Goal: Communication & Community: Answer question/provide support

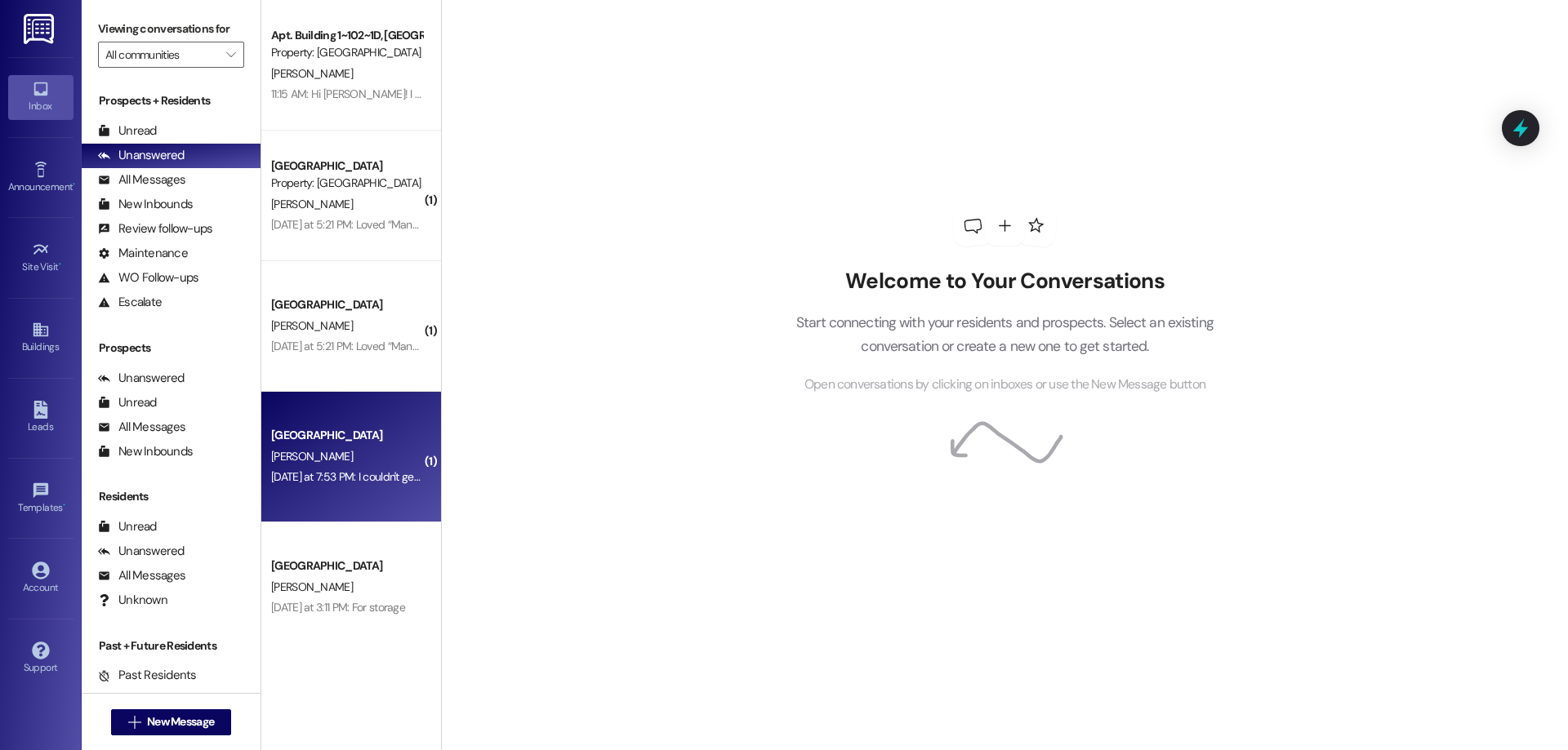
click at [354, 426] on div "[GEOGRAPHIC_DATA]" at bounding box center [346, 435] width 154 height 20
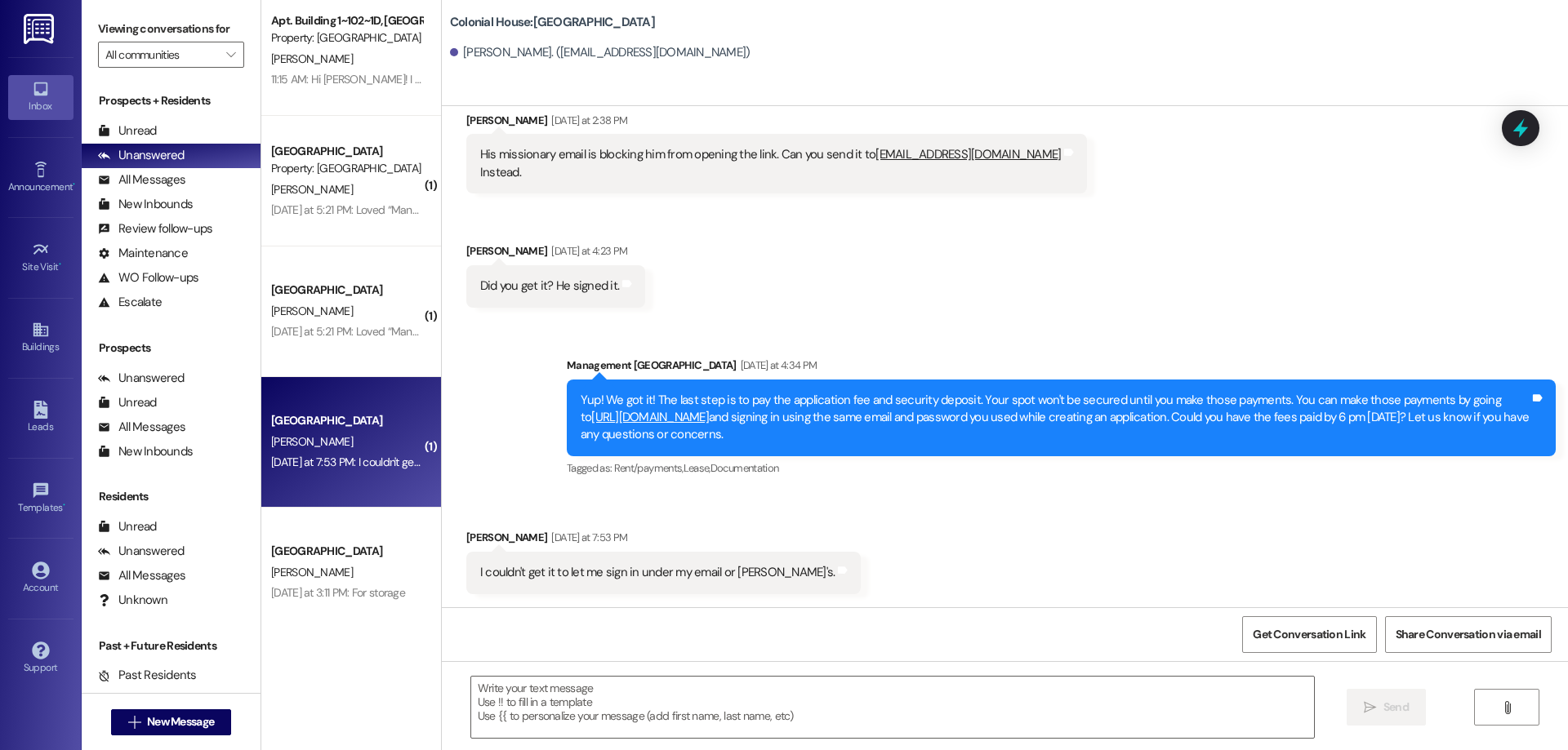
scroll to position [19, 0]
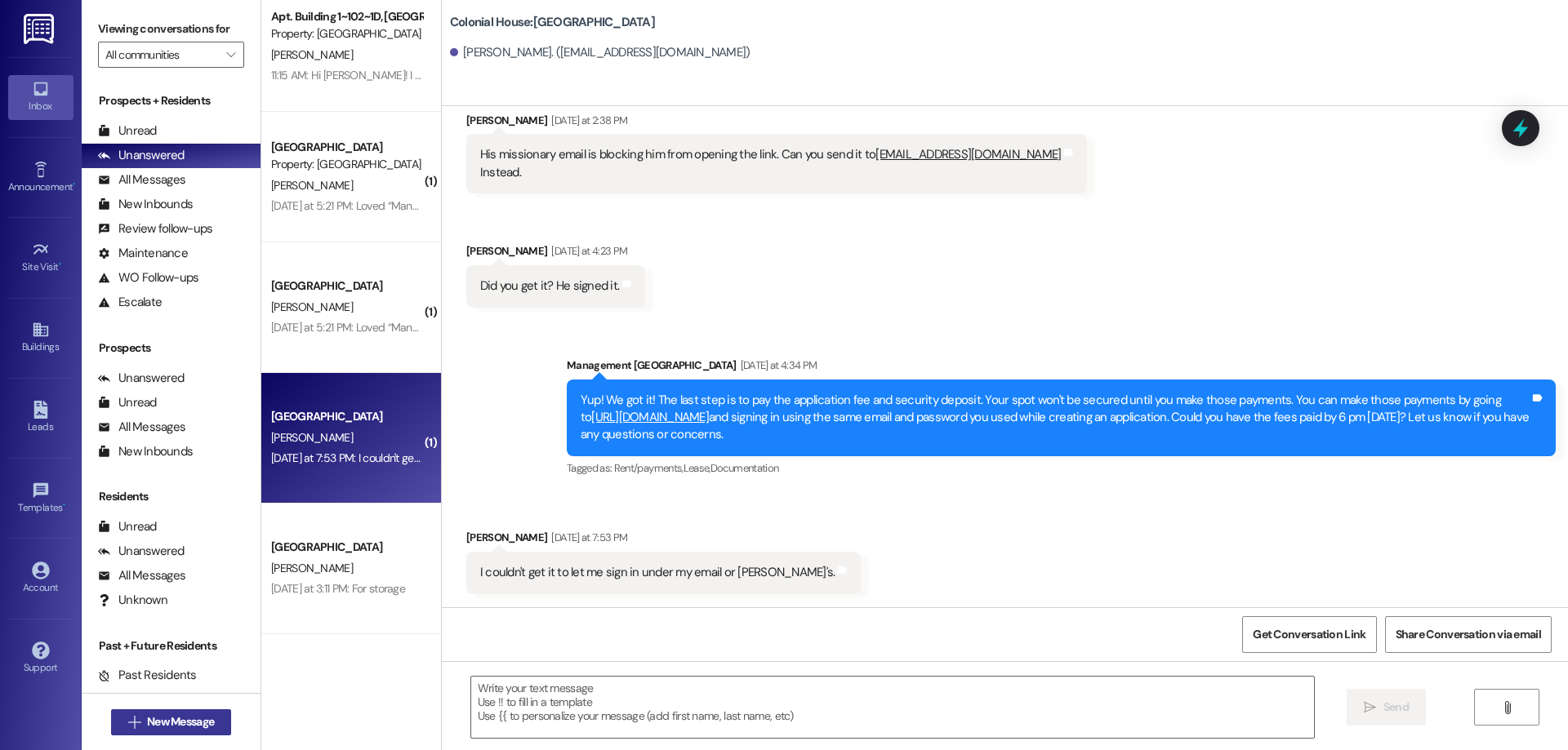
click at [168, 732] on button " New Message" at bounding box center [172, 722] width 121 height 26
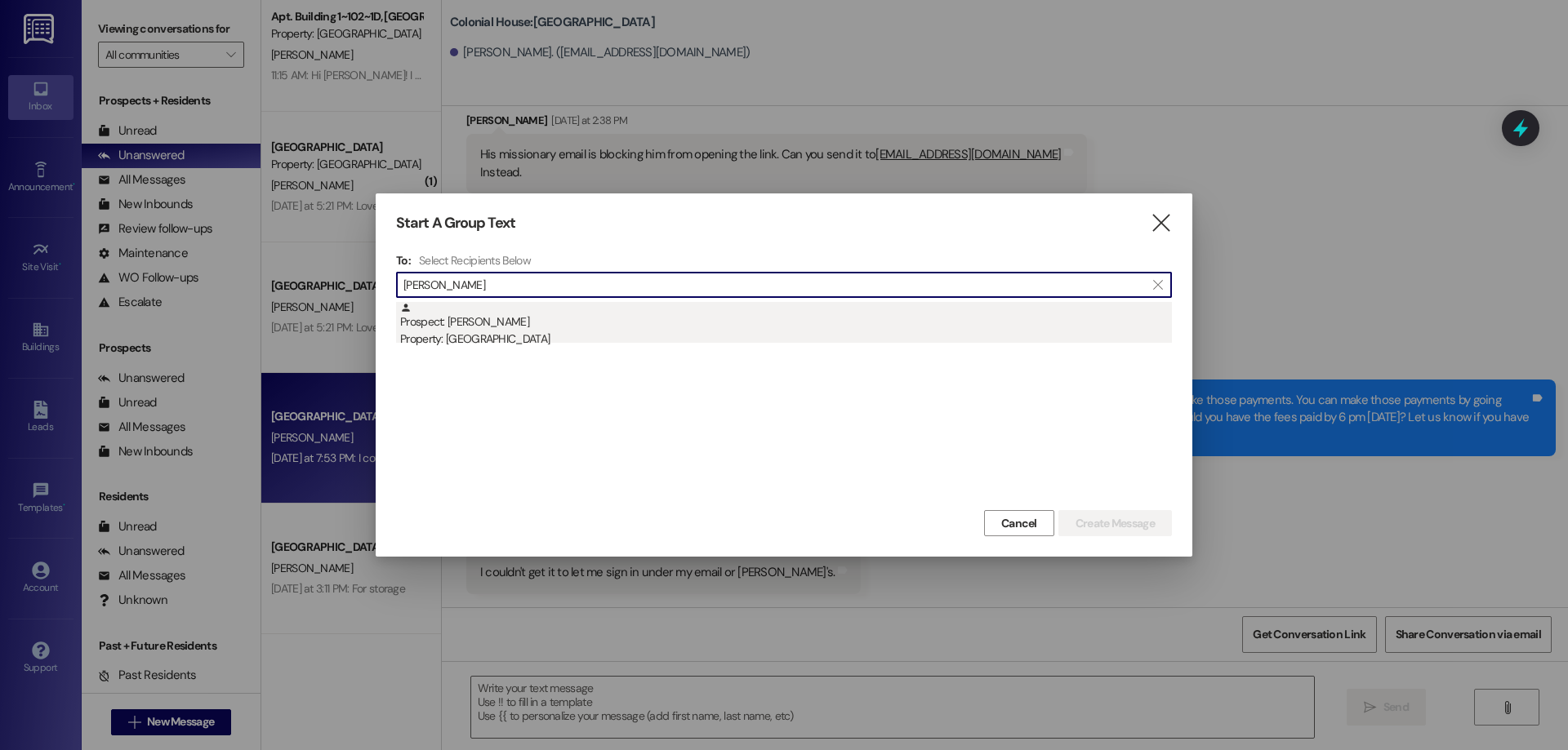
type input "emma mat"
click at [571, 322] on div "Prospect: emma Mathews Property: Colonial House" at bounding box center [786, 325] width 771 height 47
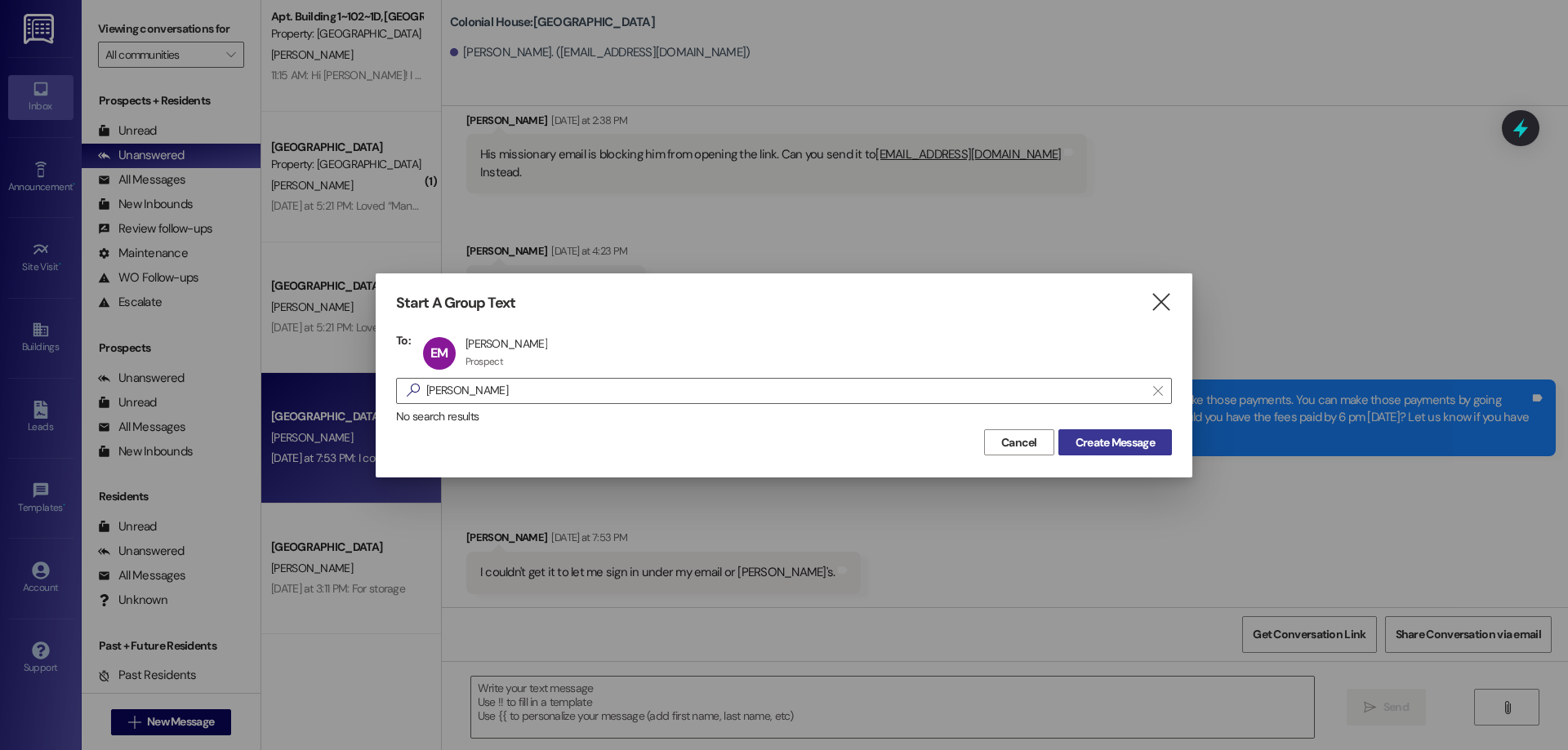
click at [1090, 443] on span "Create Message" at bounding box center [1115, 443] width 79 height 17
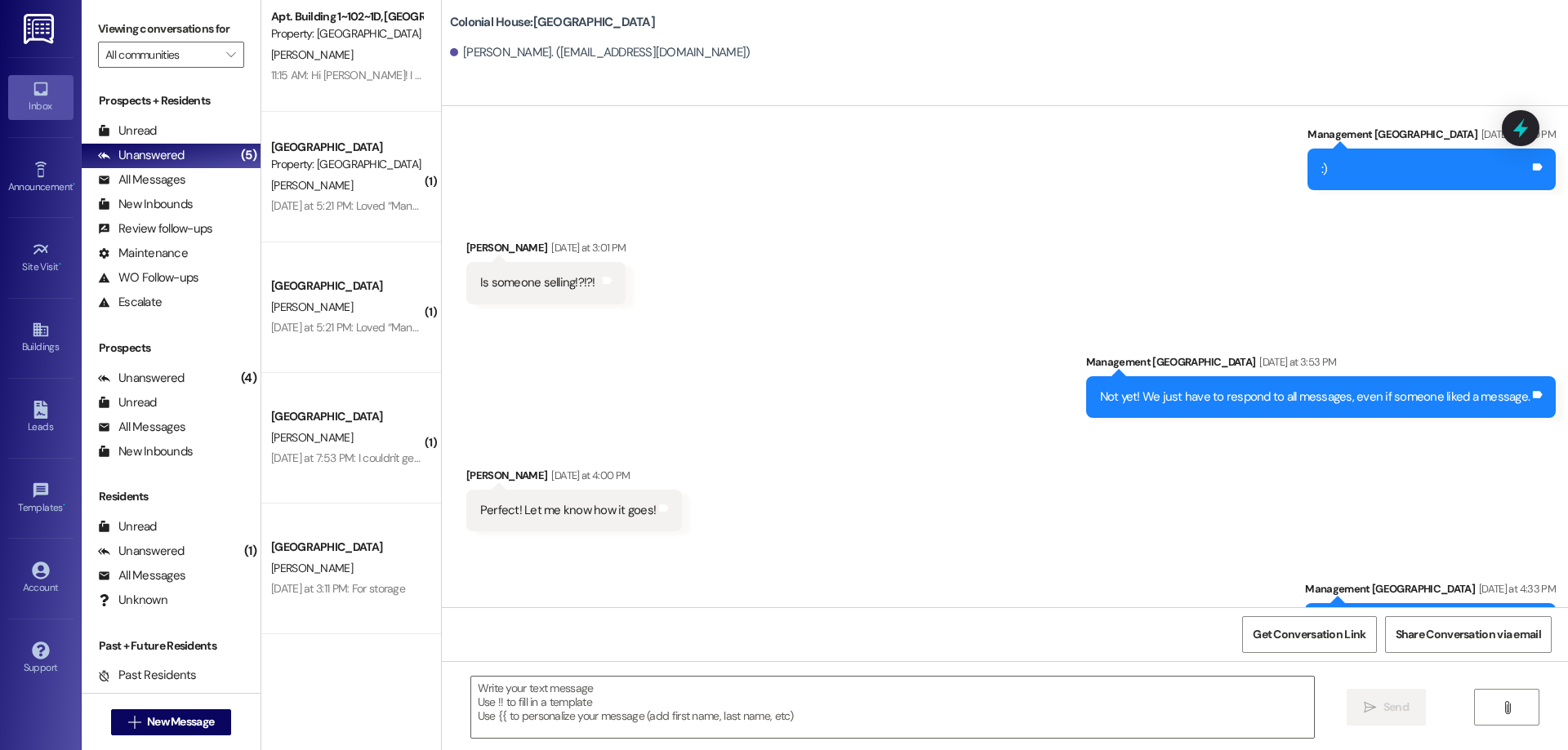
scroll to position [3139, 0]
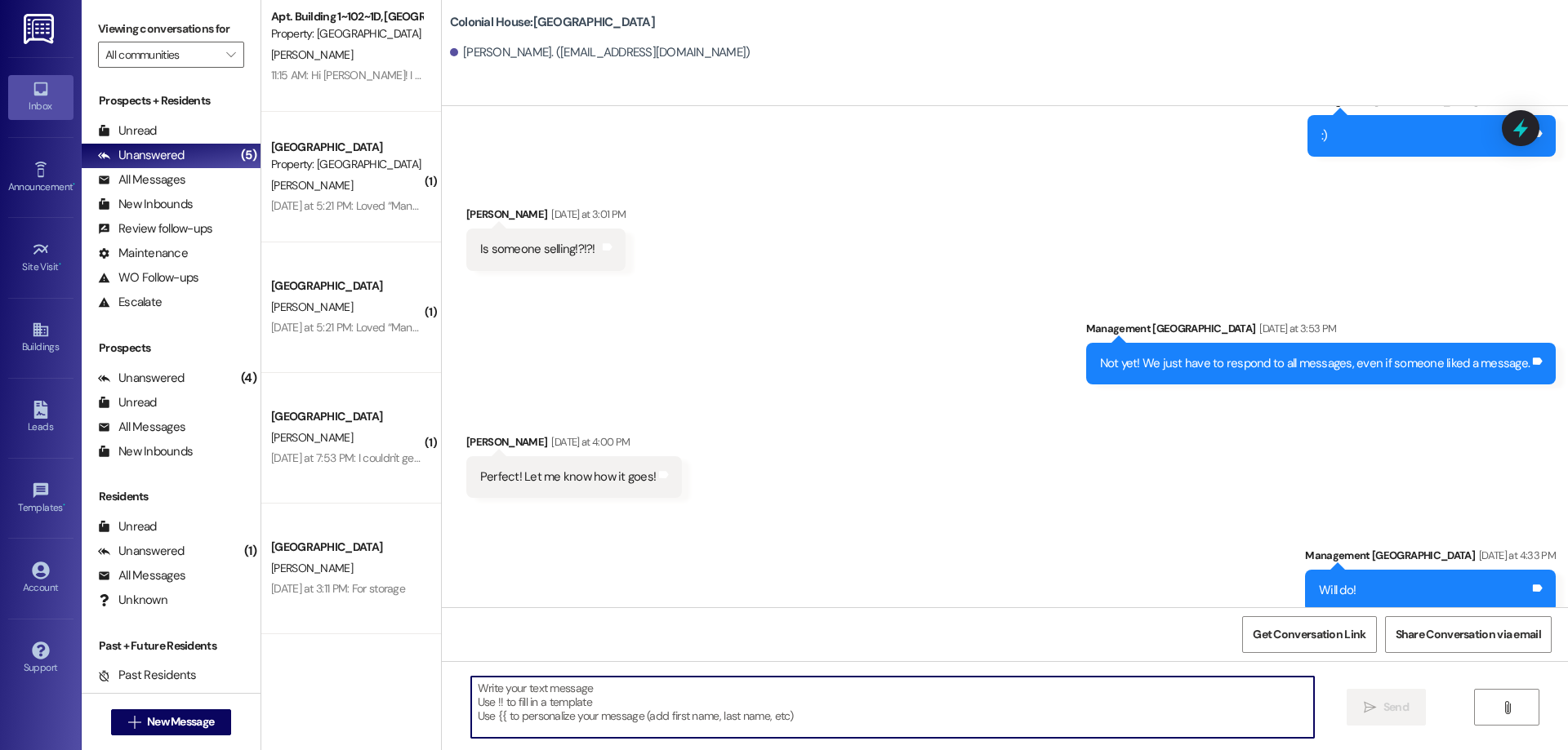
click at [991, 704] on textarea at bounding box center [892, 707] width 843 height 61
type textarea "H"
type textarea "G"
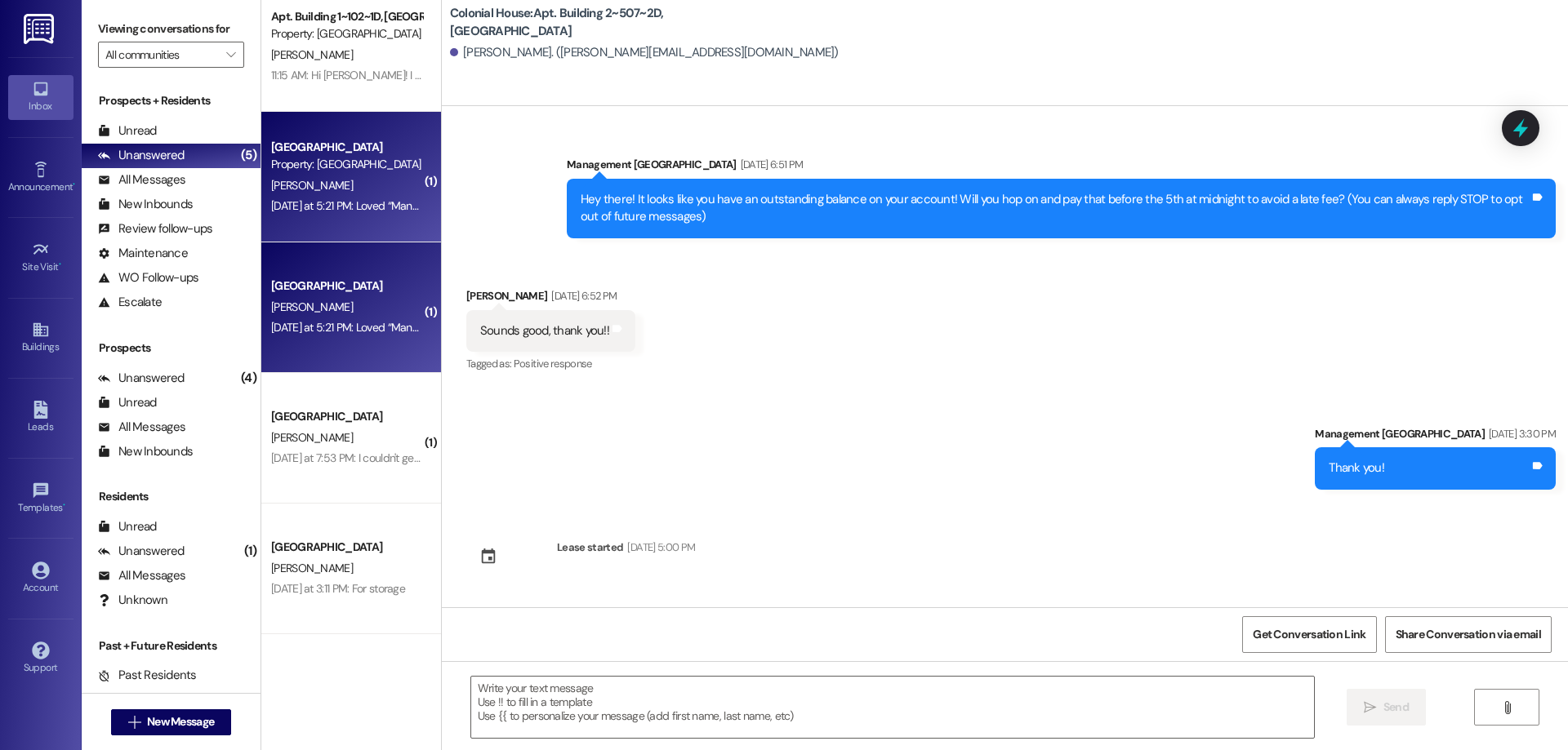
scroll to position [21080, 0]
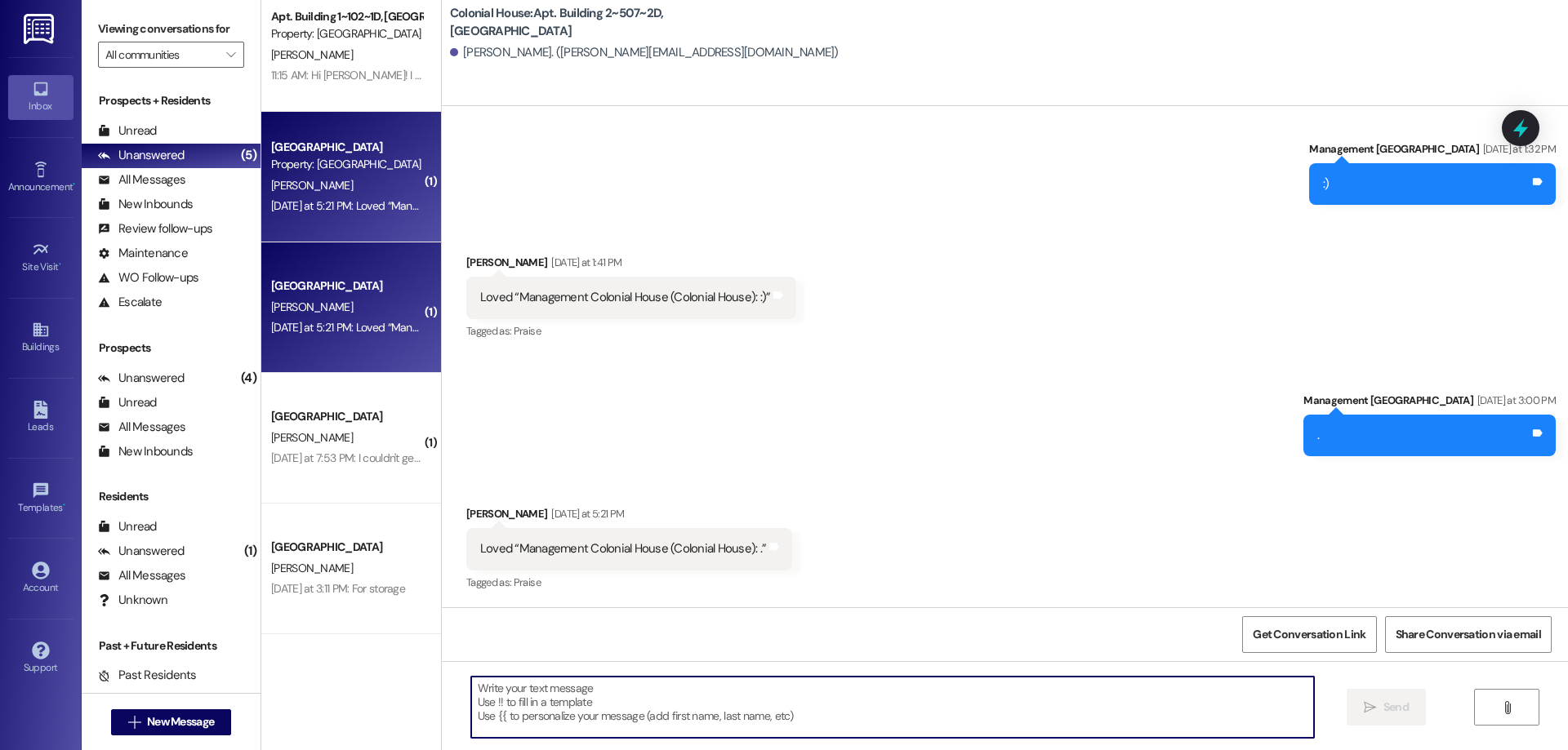
click at [753, 703] on textarea at bounding box center [892, 707] width 843 height 61
click at [845, 703] on textarea at bounding box center [892, 707] width 843 height 61
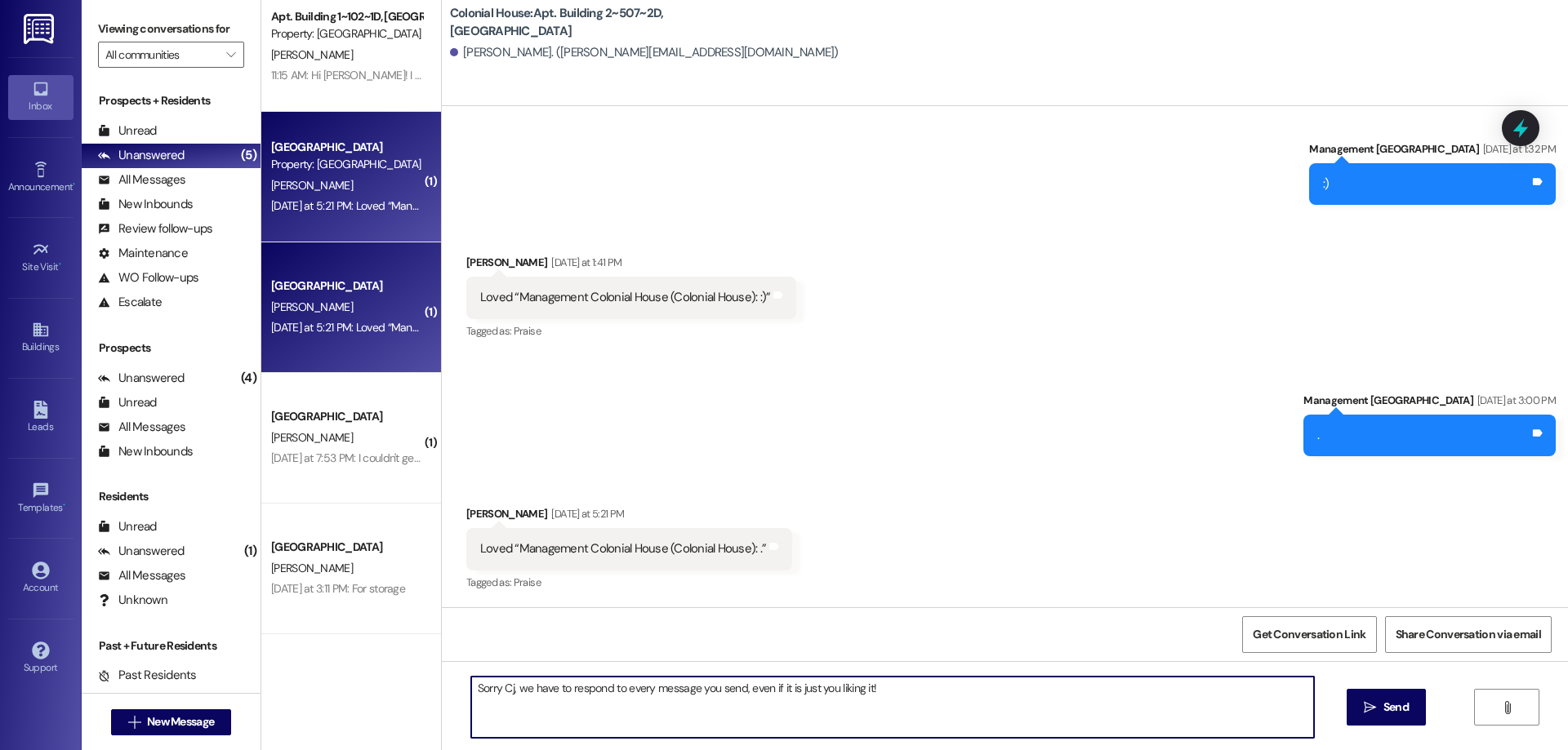
drag, startPoint x: 492, startPoint y: 691, endPoint x: 503, endPoint y: 702, distance: 15.6
click at [503, 709] on textarea "Sorry Cj, we have to respond to every message you send, even if it is just you …" at bounding box center [892, 707] width 843 height 61
drag, startPoint x: 503, startPoint y: 689, endPoint x: 486, endPoint y: 696, distance: 18.4
click at [486, 696] on textarea "Sorry Cj, we have to respond to every message you send, even if it is just you …" at bounding box center [892, 707] width 843 height 61
click at [500, 689] on textarea "Sorry Cj, we have to respond to every message you send, even if it is just you …" at bounding box center [892, 707] width 843 height 61
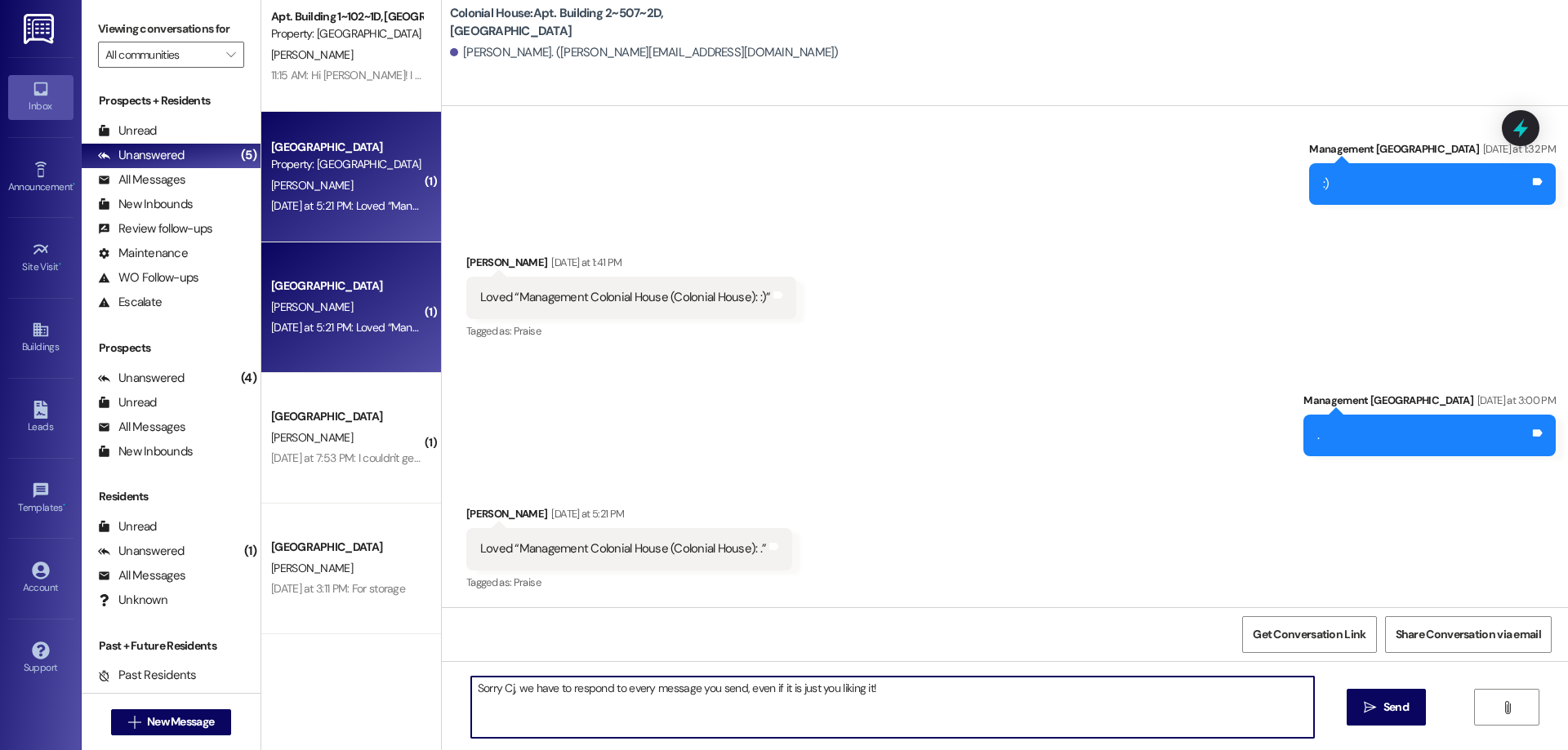
drag, startPoint x: 500, startPoint y: 689, endPoint x: 495, endPoint y: 723, distance: 34.4
click at [495, 724] on textarea "Sorry Cj, we have to respond to every message you send, even if it is just you …" at bounding box center [892, 707] width 843 height 61
click at [497, 692] on textarea "Sorry Cj, we have to respond to every message you send, even if it is just you …" at bounding box center [892, 707] width 843 height 61
type textarea "Sorry CJ, we have to respond to every message you send, even if it is just you …"
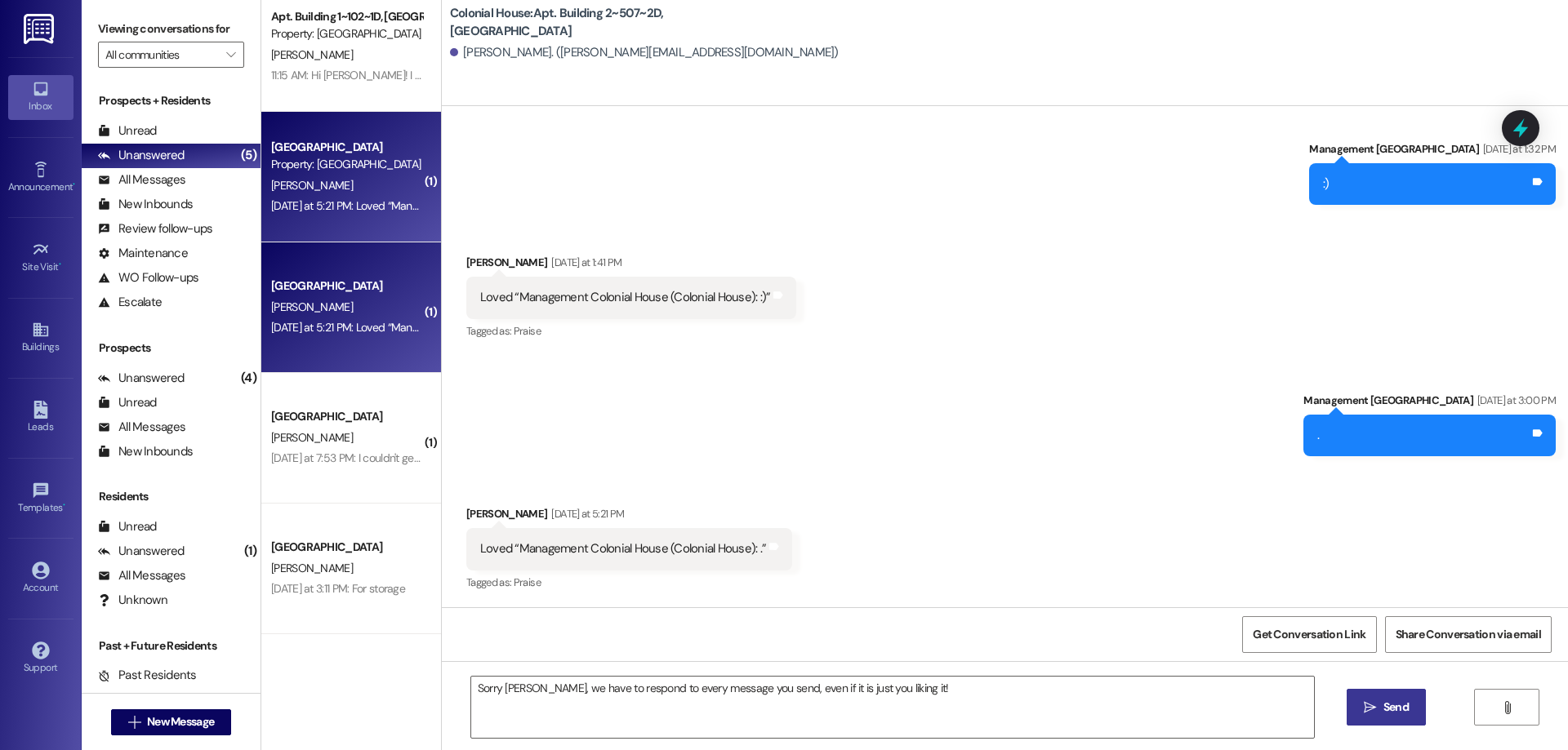
click at [1383, 716] on span "Send" at bounding box center [1396, 707] width 26 height 17
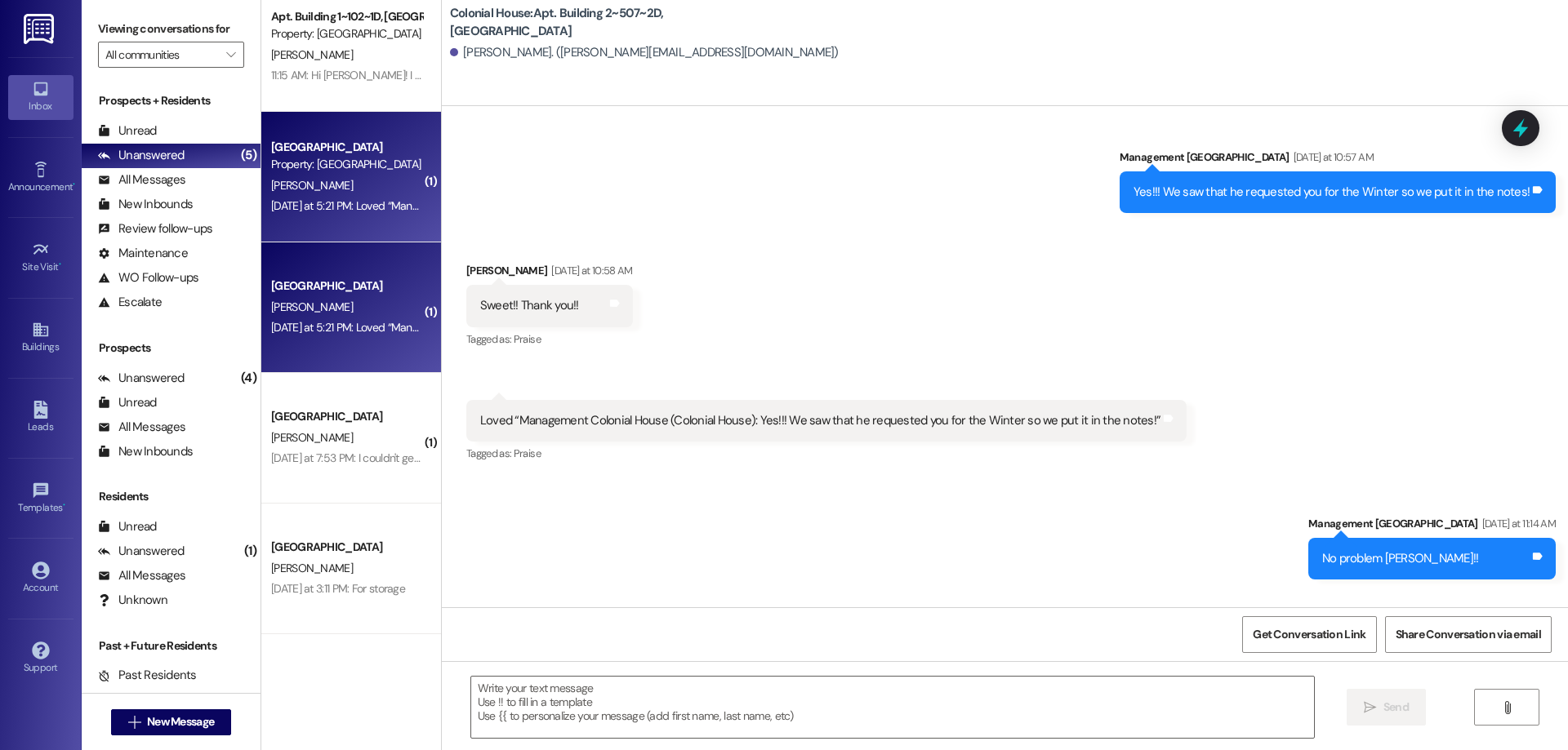
scroll to position [21194, 0]
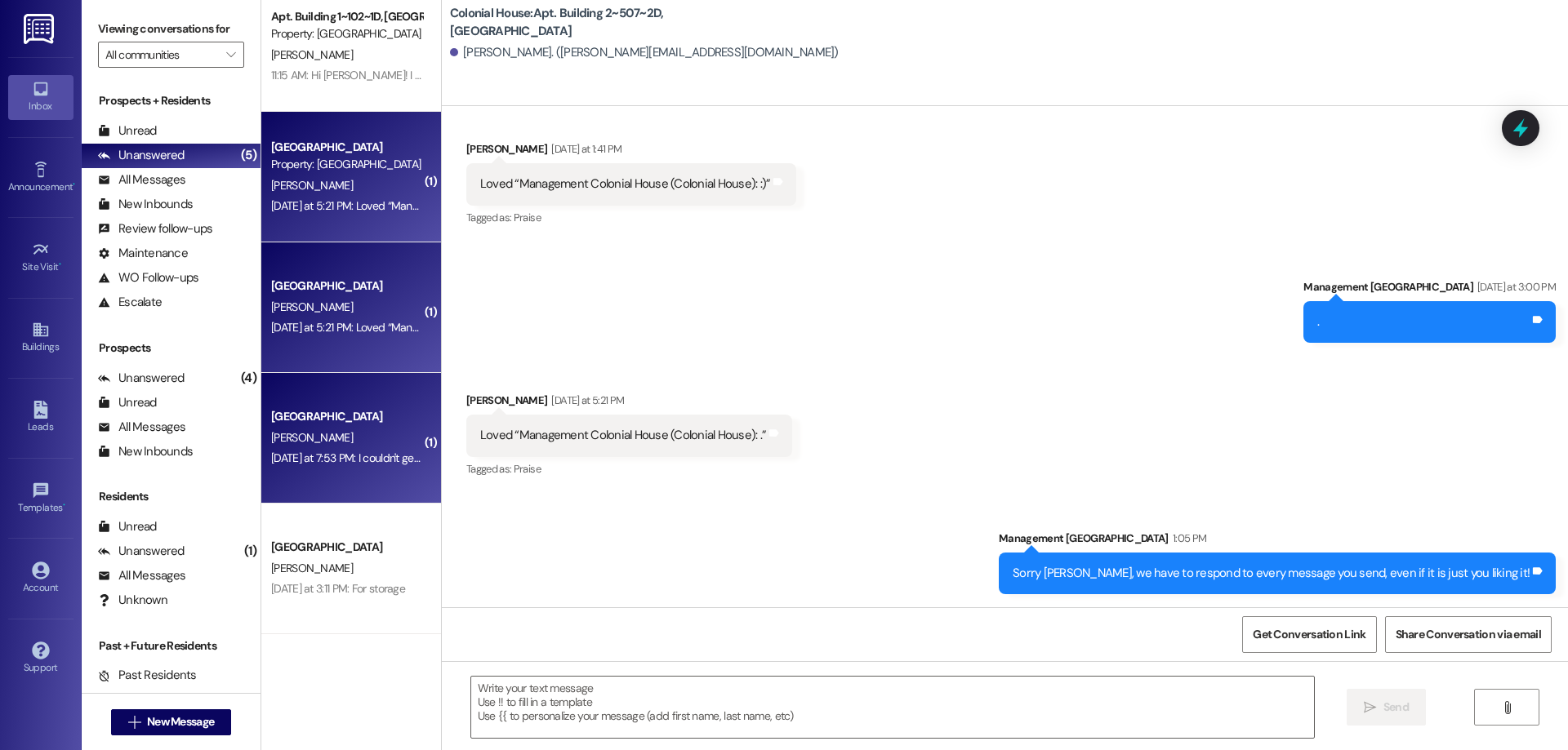
click at [357, 383] on div "Colonial House Prospect K. Breinholt Yesterday at 7:53 PM: I couldn't get it to…" at bounding box center [350, 439] width 179 height 131
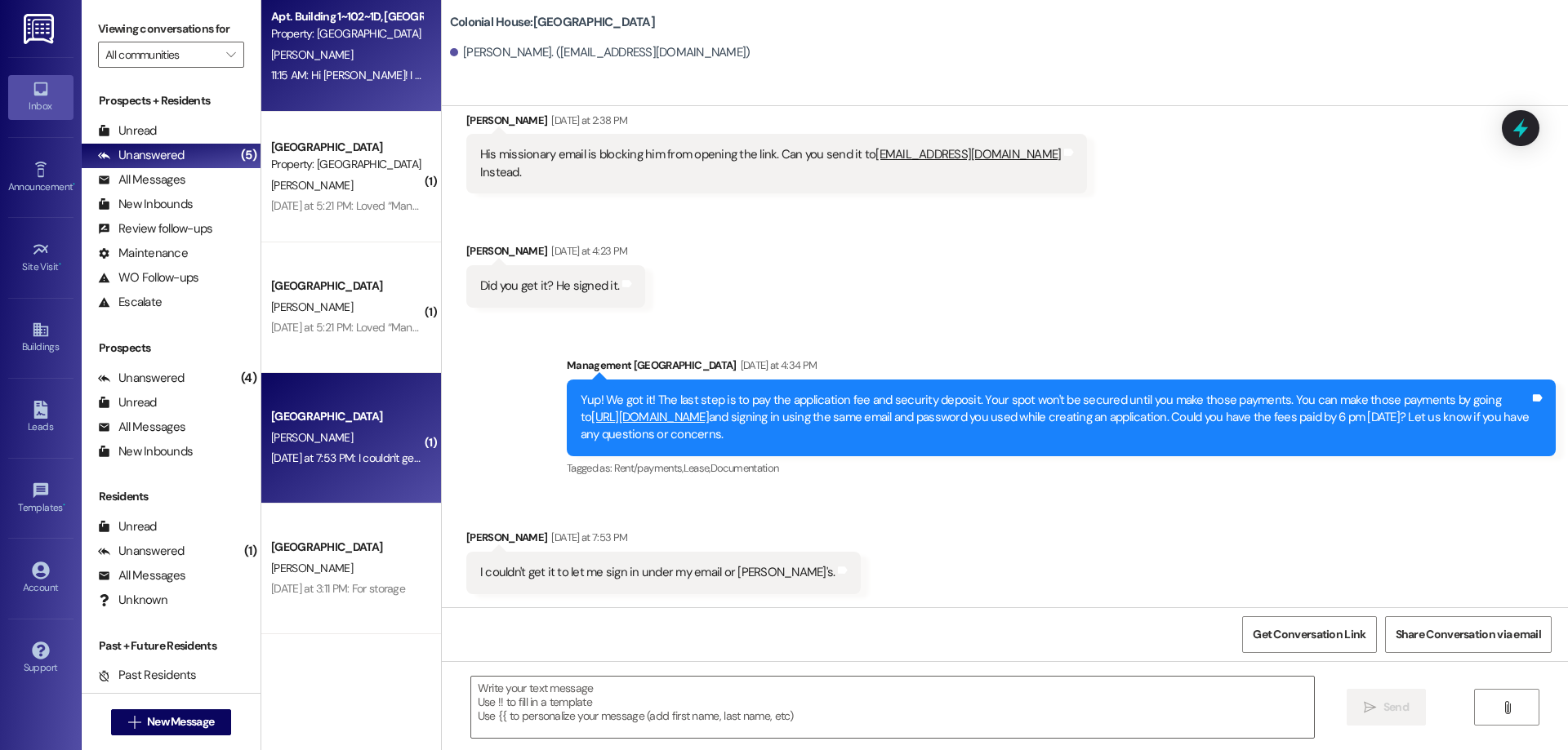
scroll to position [2893, 0]
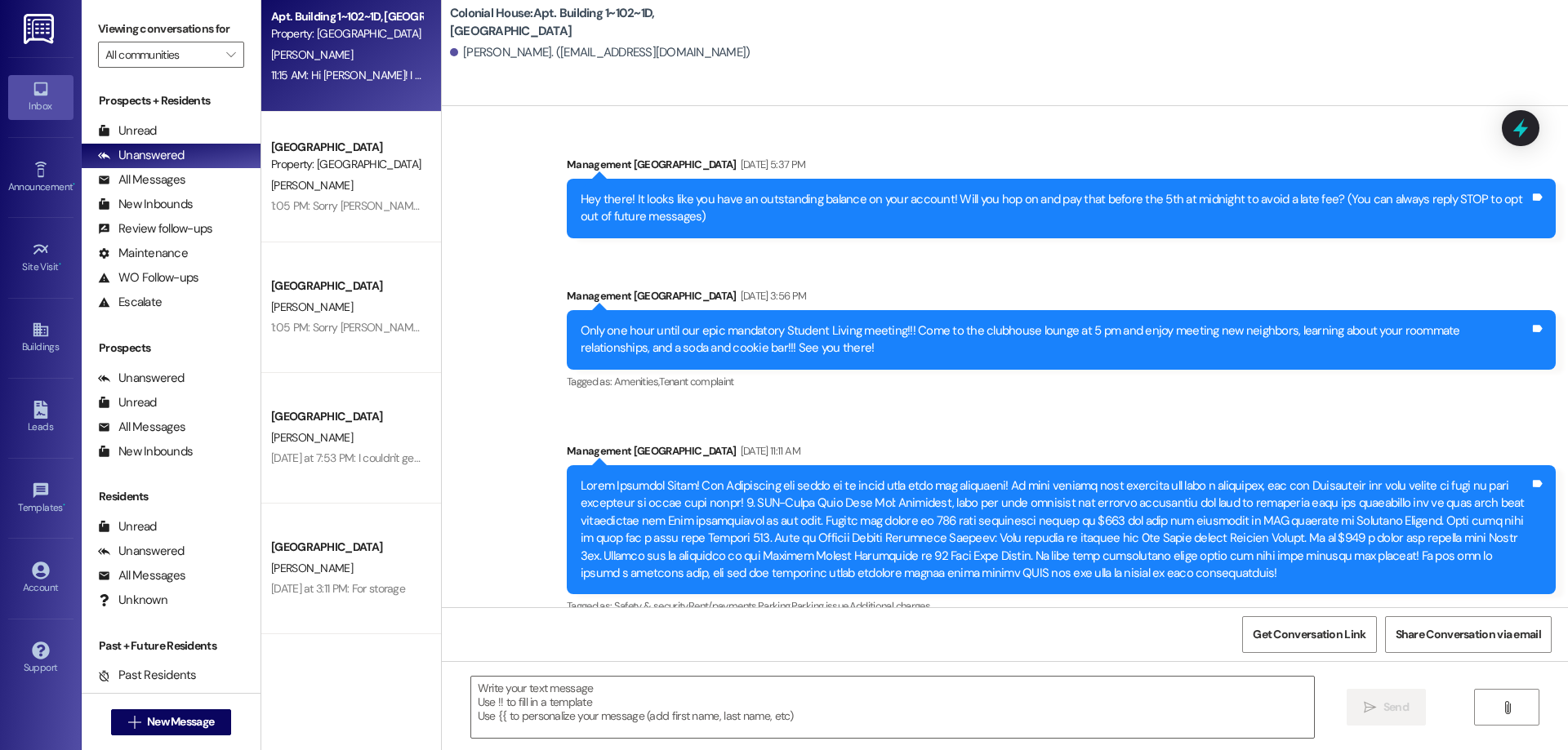
scroll to position [21593, 0]
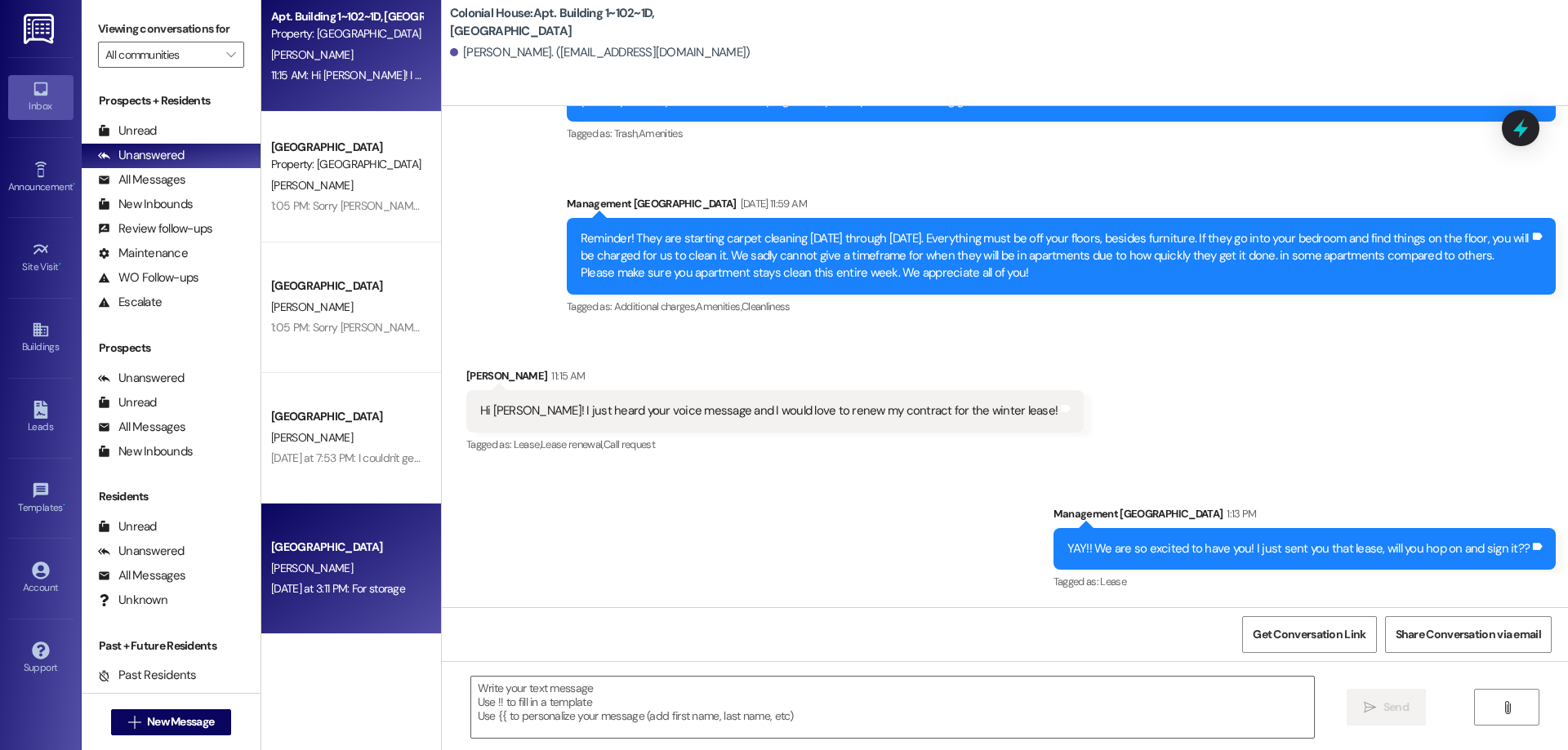
click at [293, 567] on span "[PERSON_NAME]" at bounding box center [312, 568] width 82 height 14
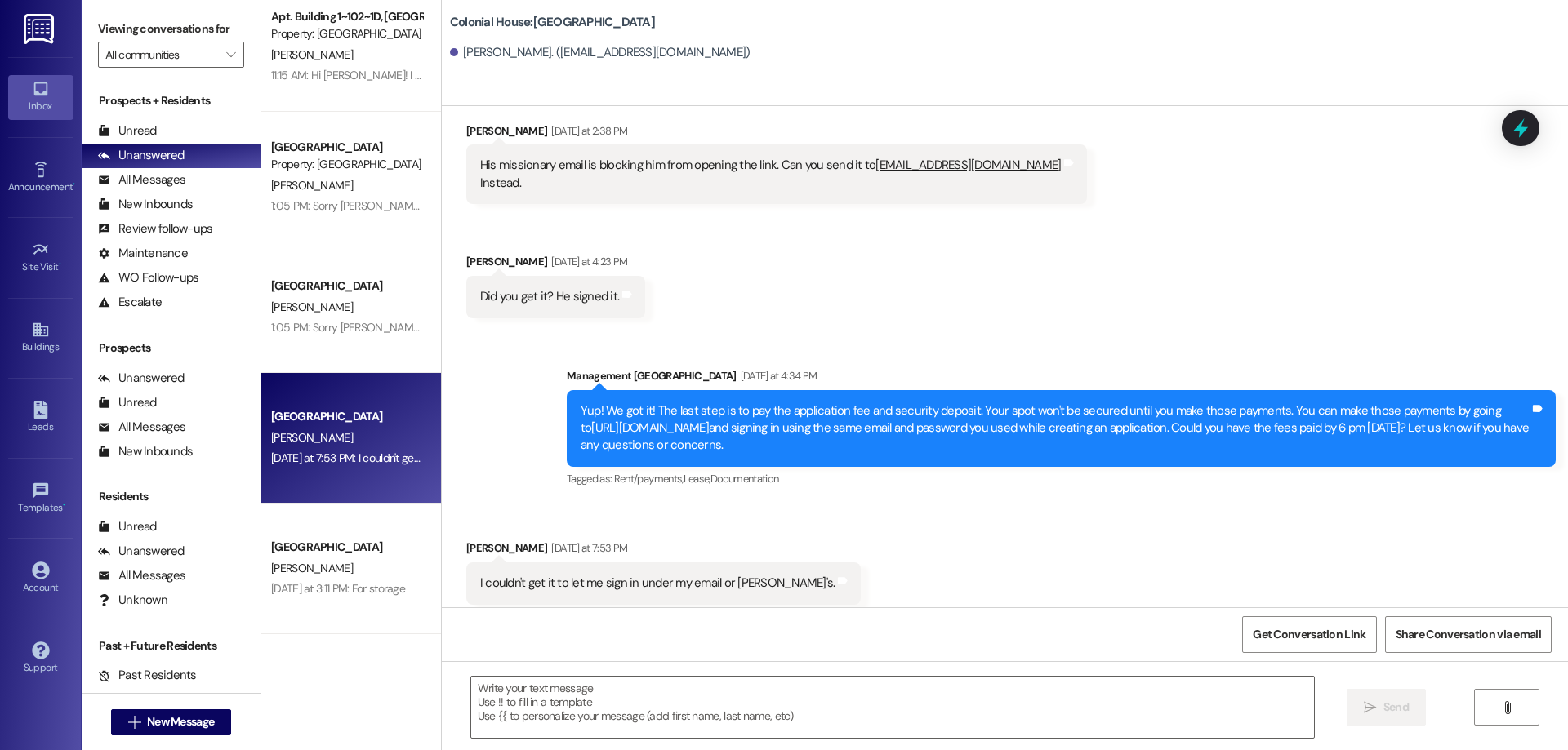
scroll to position [2892, 0]
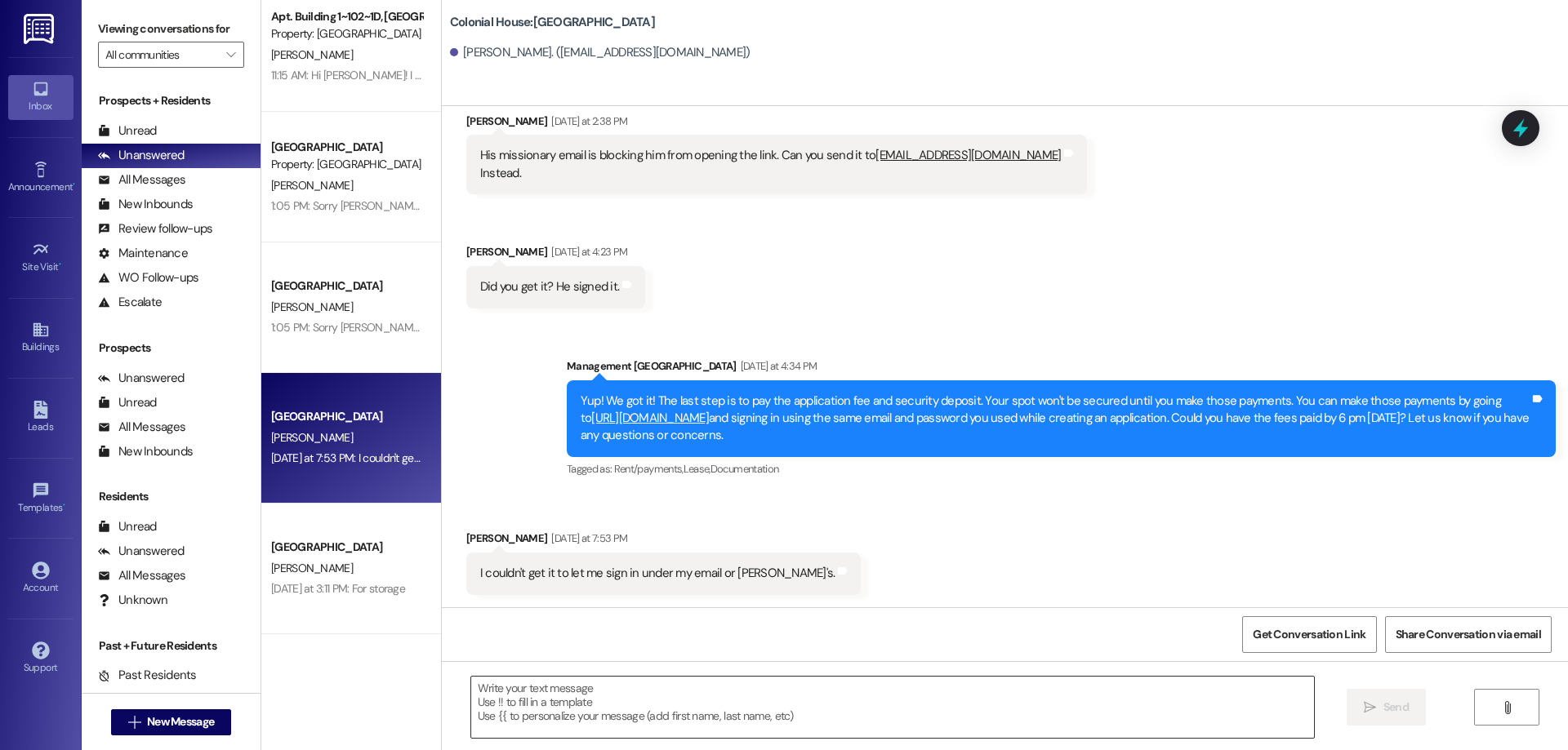
click at [568, 689] on textarea at bounding box center [892, 707] width 843 height 61
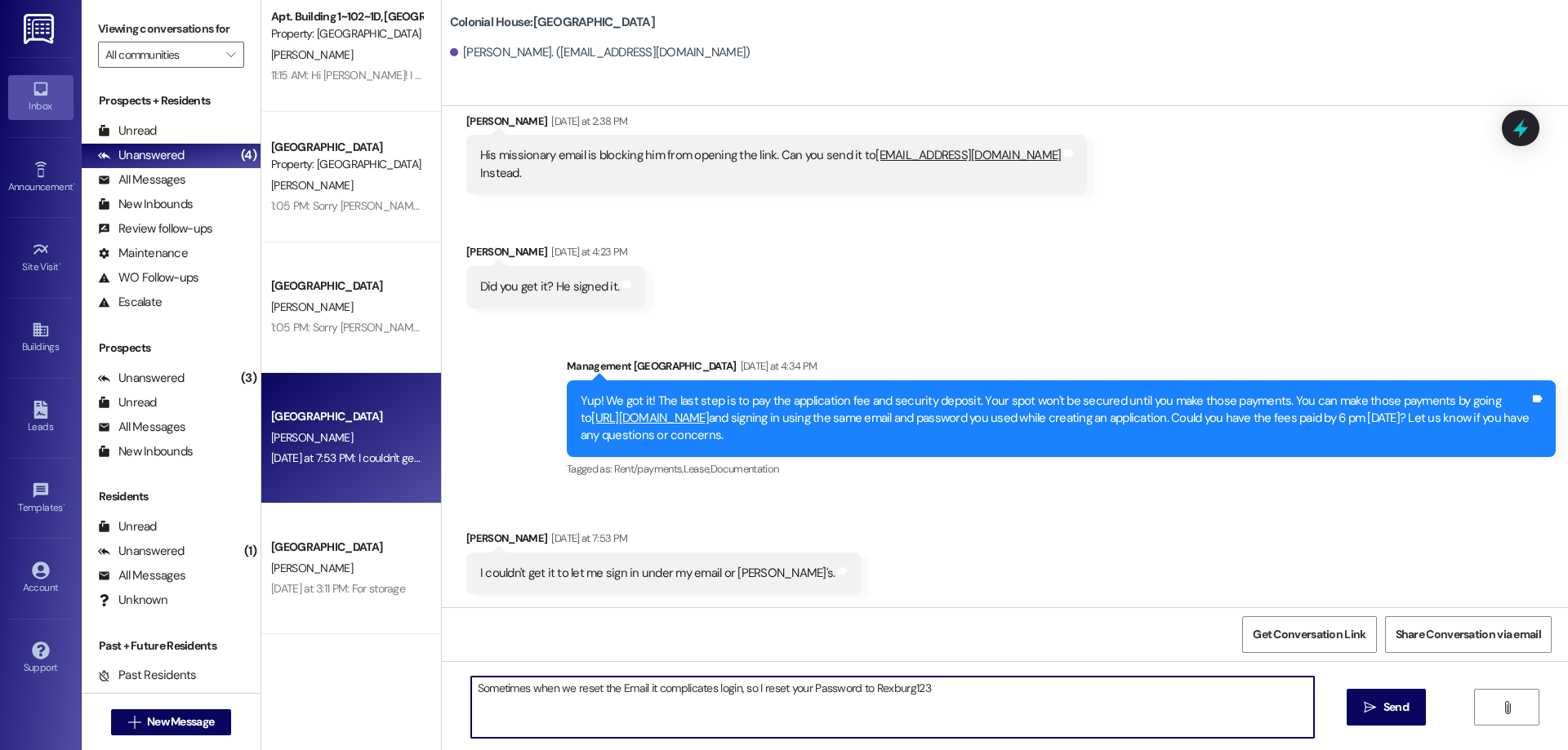
click at [957, 700] on textarea "Sometimes when we reset the Email it complicates login, so I reset your Passwor…" at bounding box center [892, 707] width 843 height 61
click at [1075, 692] on textarea "Sometimes when we reset the Email it complicates login, so I reset your Passwor…" at bounding box center [892, 707] width 843 height 61
paste textarea "[EMAIL_ADDRESS][DOMAIN_NAME]"
click at [919, 686] on textarea "Sometimes when we reset the Email it complicates login, so I reset your Passwor…" at bounding box center [892, 707] width 843 height 61
type textarea "Sometimes when we reset the Email it complicates login, so I reset your Passwor…"
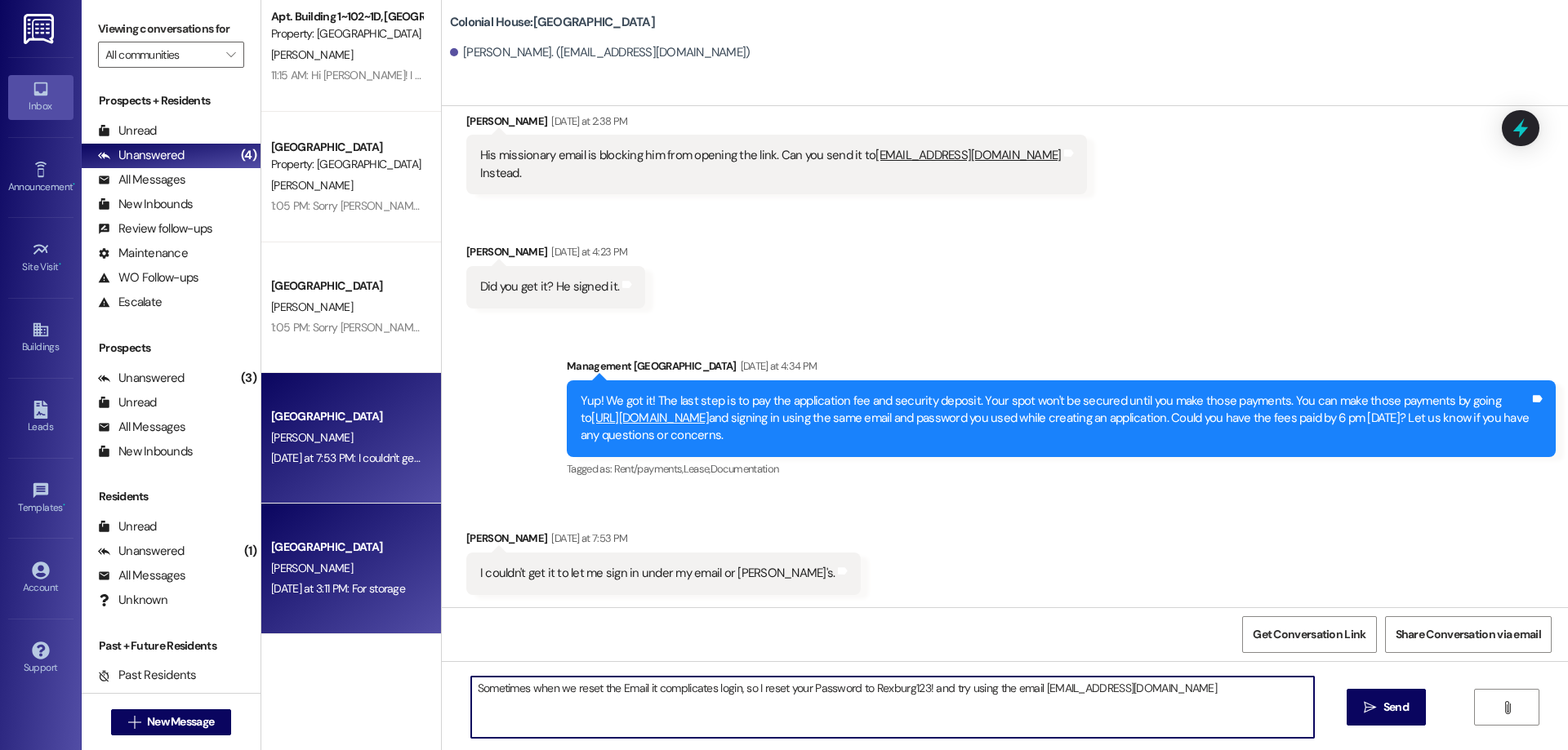
drag, startPoint x: 1274, startPoint y: 706, endPoint x: 406, endPoint y: 577, distance: 877.5
click at [406, 577] on div "Apt. Building 1~102~1D, Building 1 Colonial House Property: [GEOGRAPHIC_DATA] […" at bounding box center [914, 375] width 1306 height 750
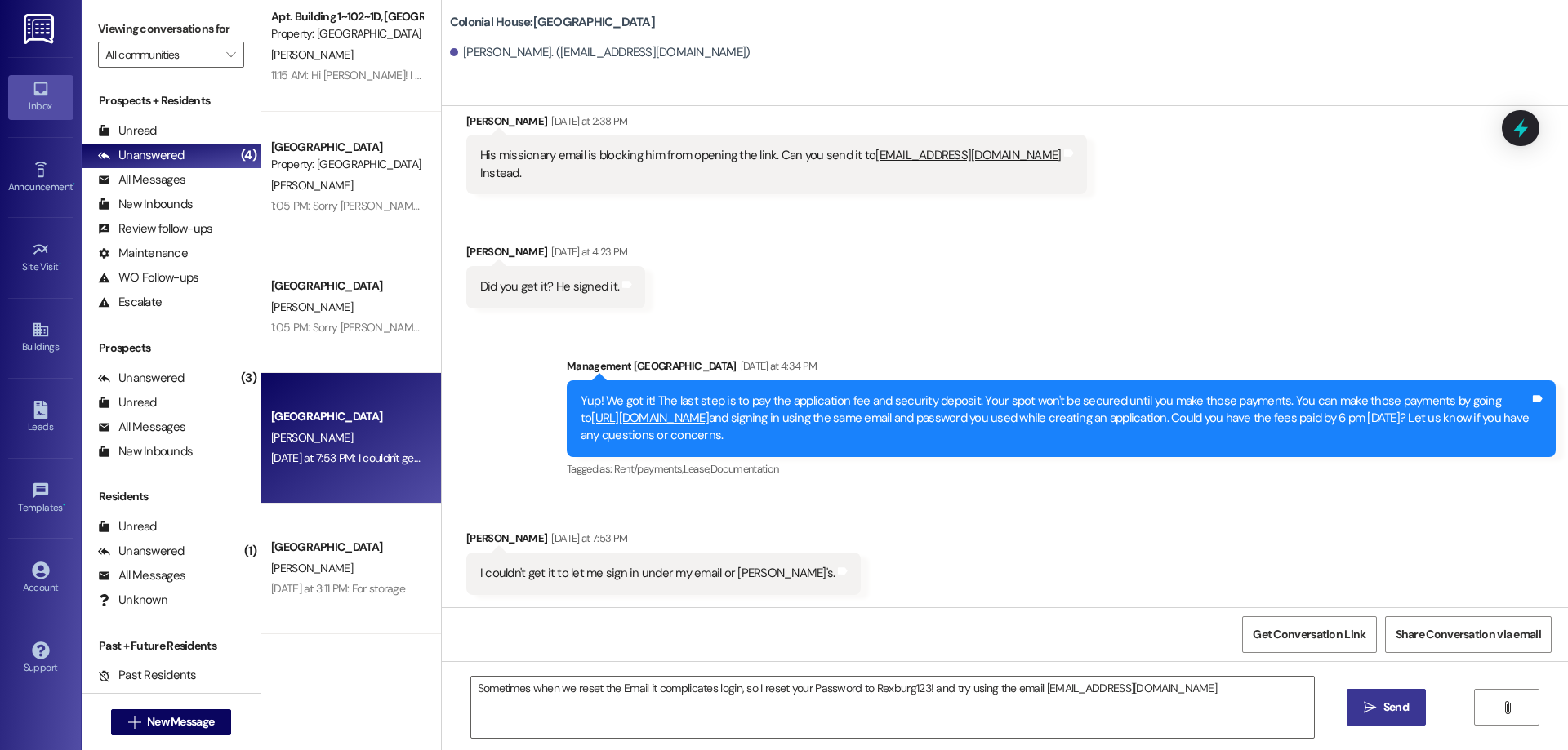
click at [1395, 712] on span "Send" at bounding box center [1396, 707] width 26 height 17
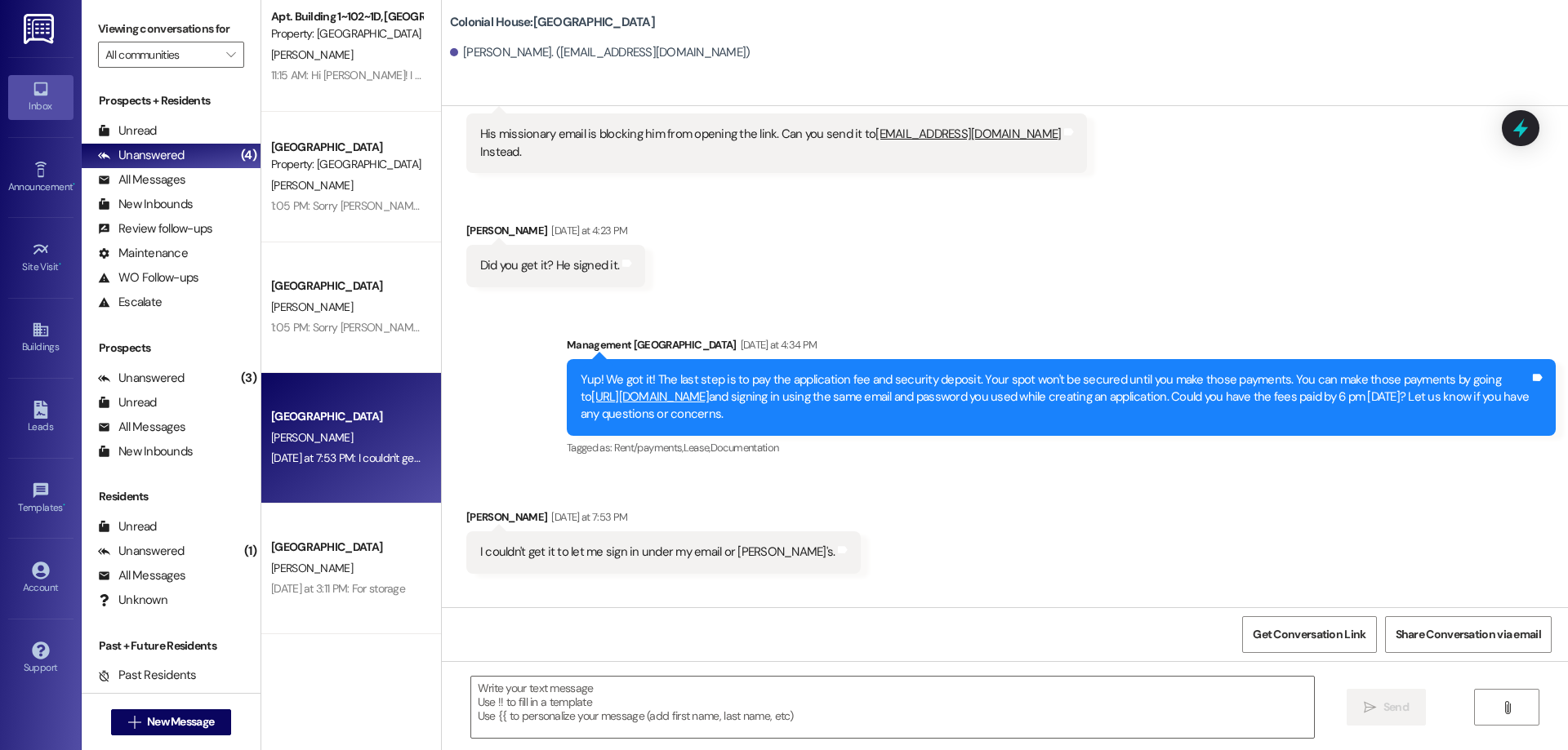
scroll to position [3007, 0]
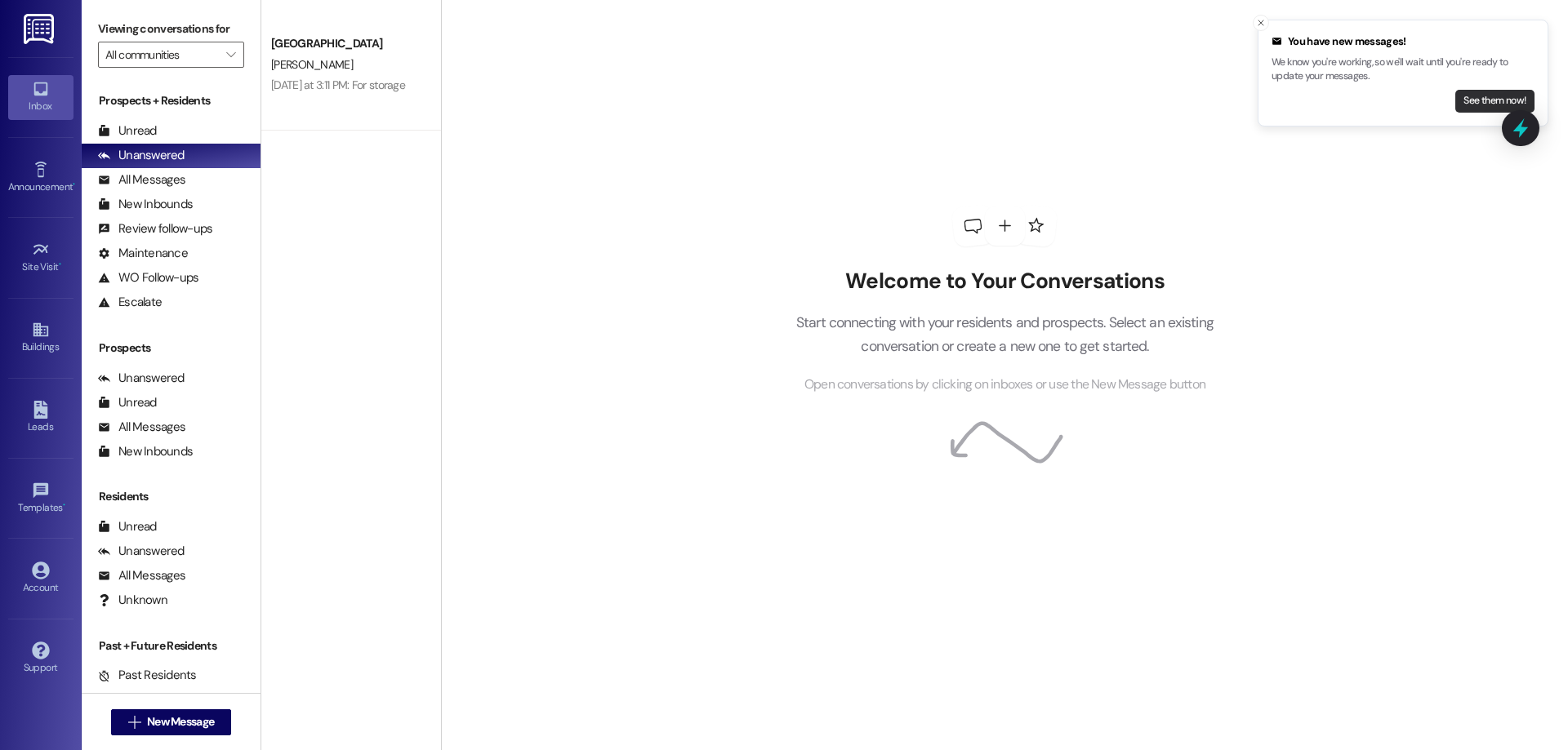
click at [1476, 101] on button "See them now!" at bounding box center [1494, 101] width 79 height 23
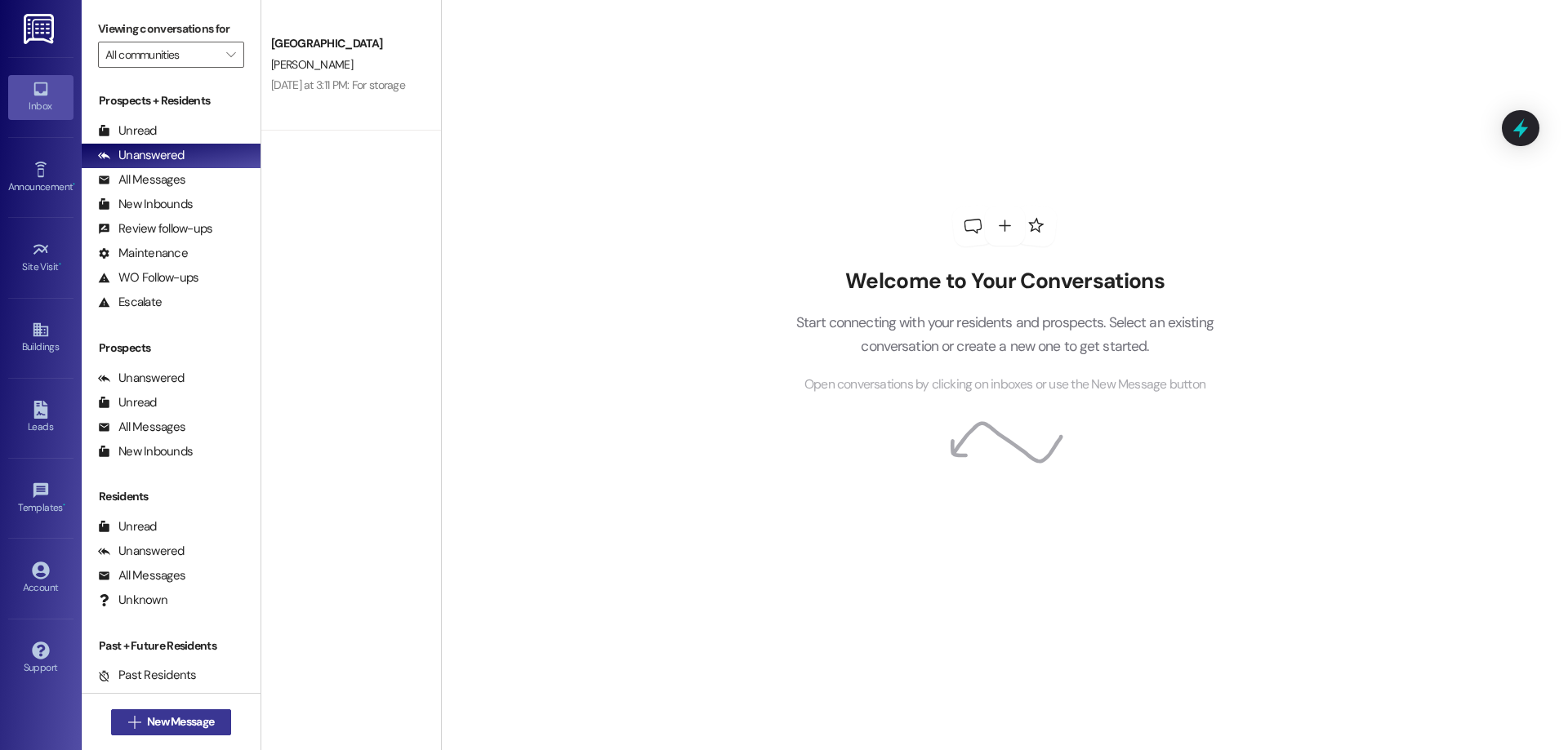
click at [147, 715] on span "New Message" at bounding box center [180, 722] width 67 height 17
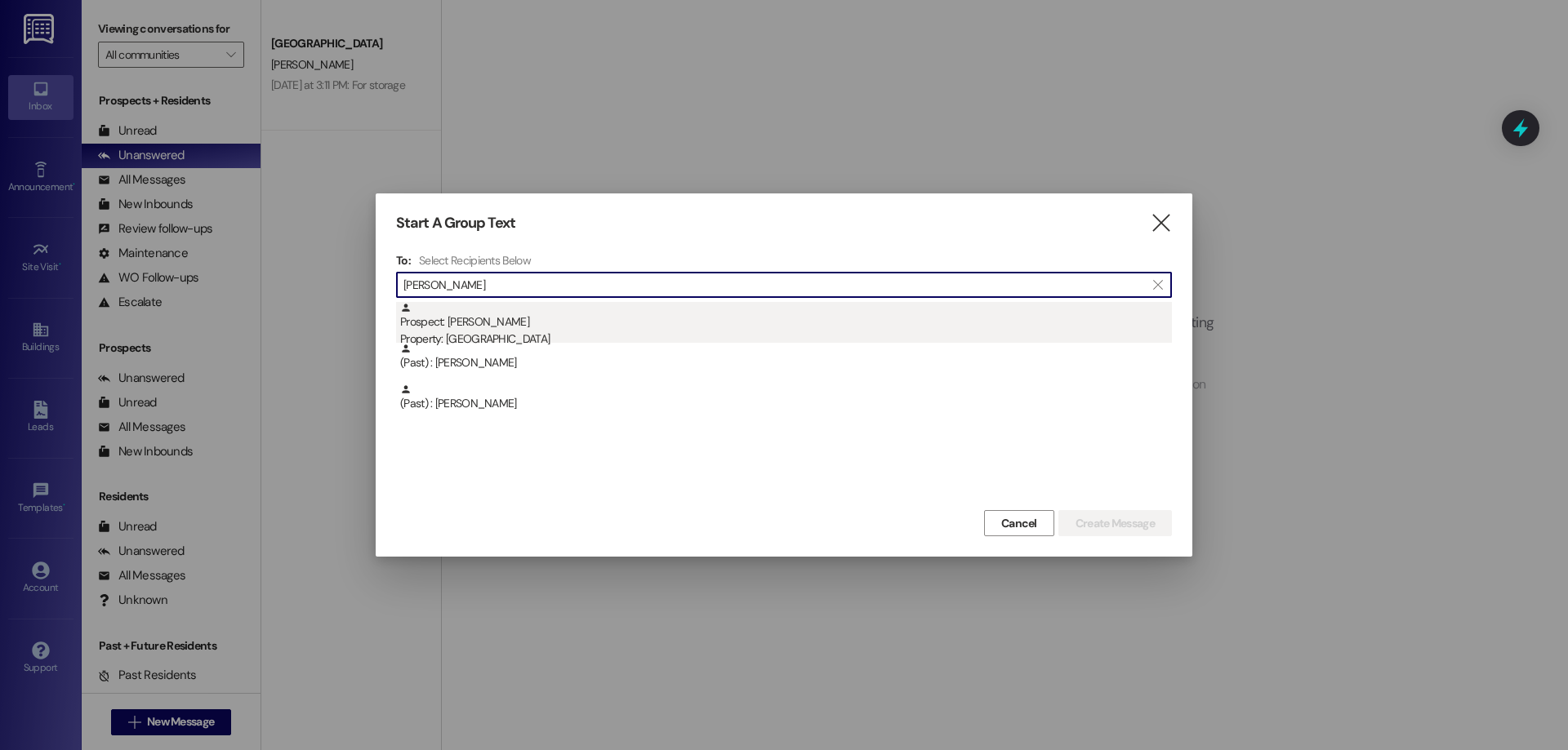
type input "keith"
click at [750, 315] on div "Prospect: Keith Hayes Property: Colonial House" at bounding box center [786, 325] width 771 height 47
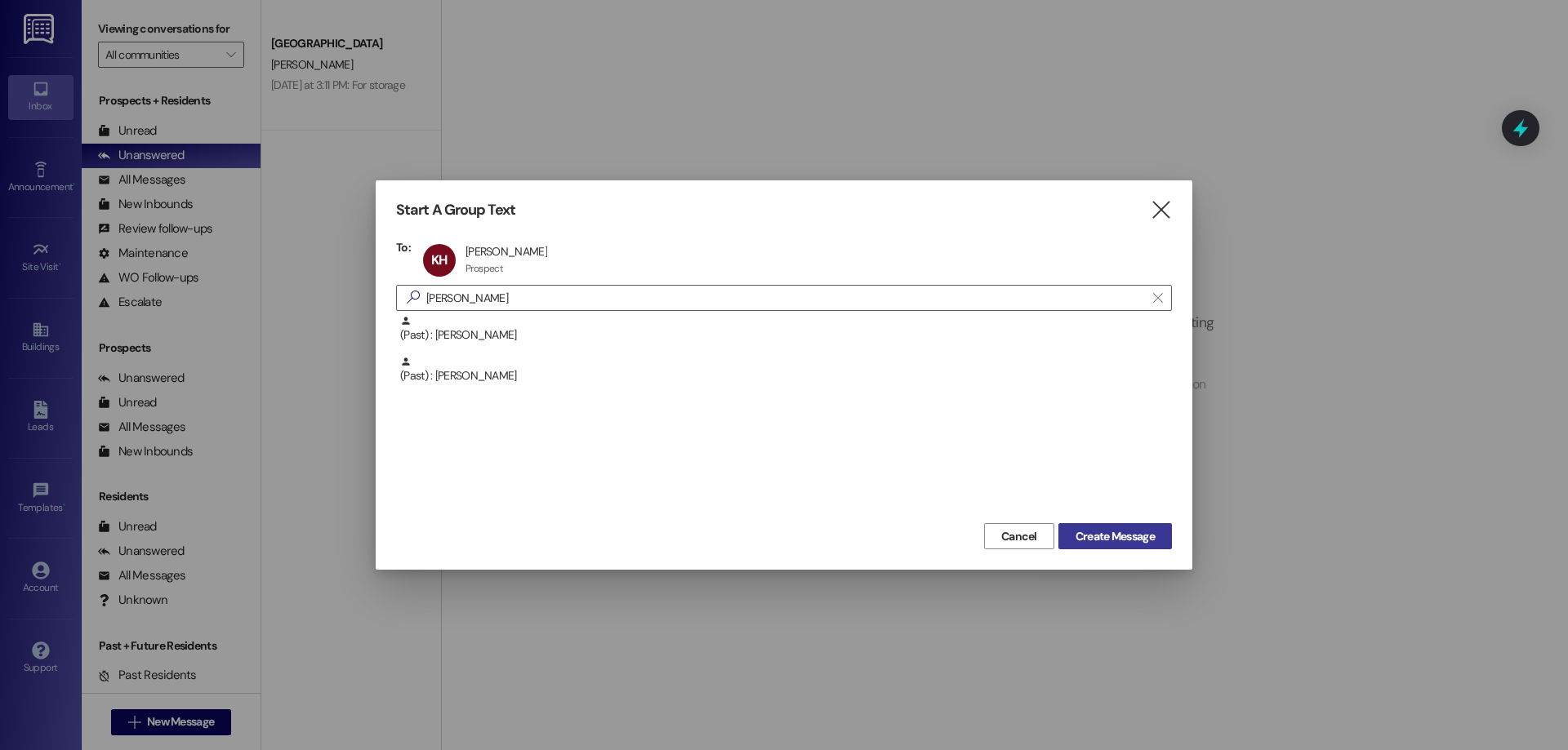
click at [1098, 532] on span "Create Message" at bounding box center [1115, 537] width 79 height 17
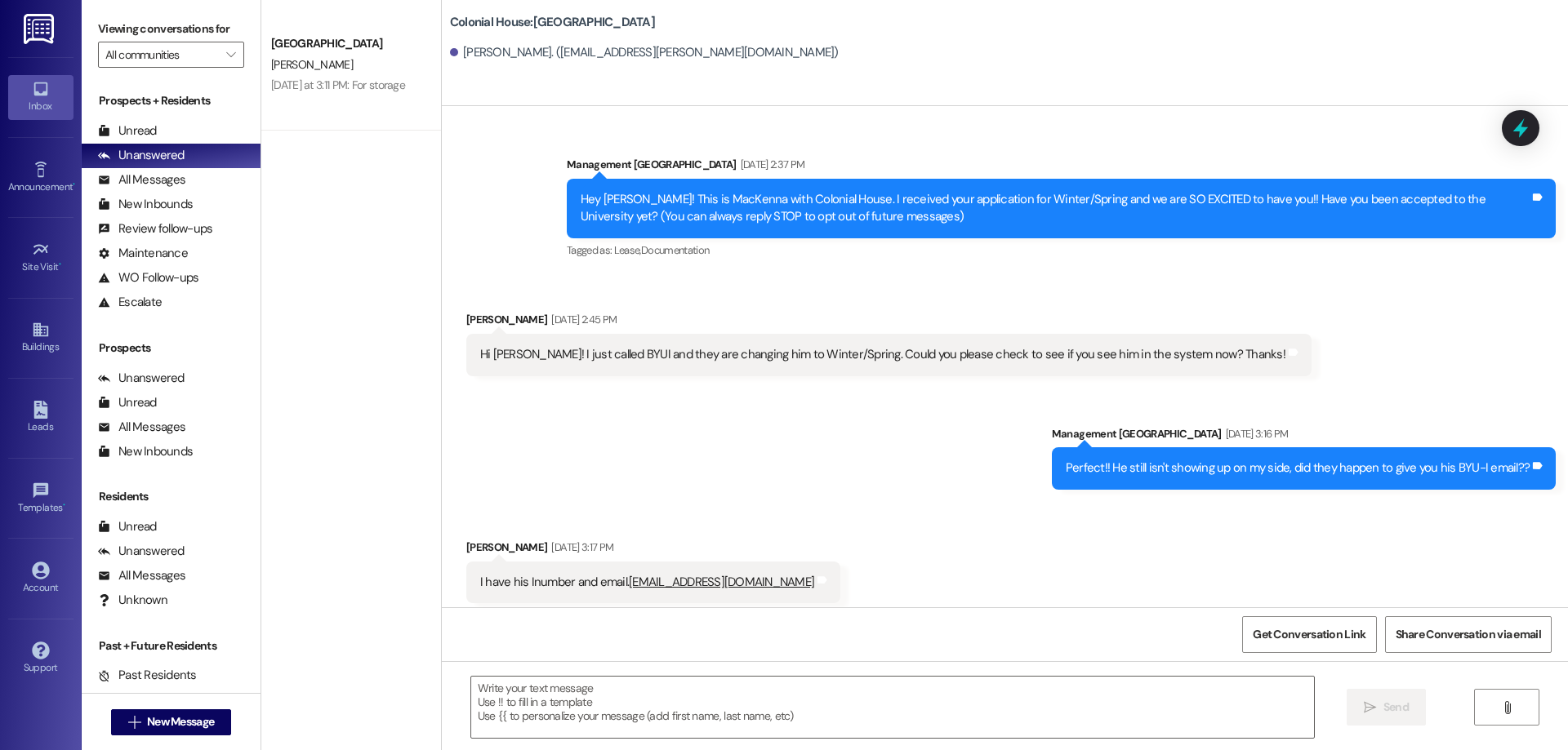
scroll to position [2179, 0]
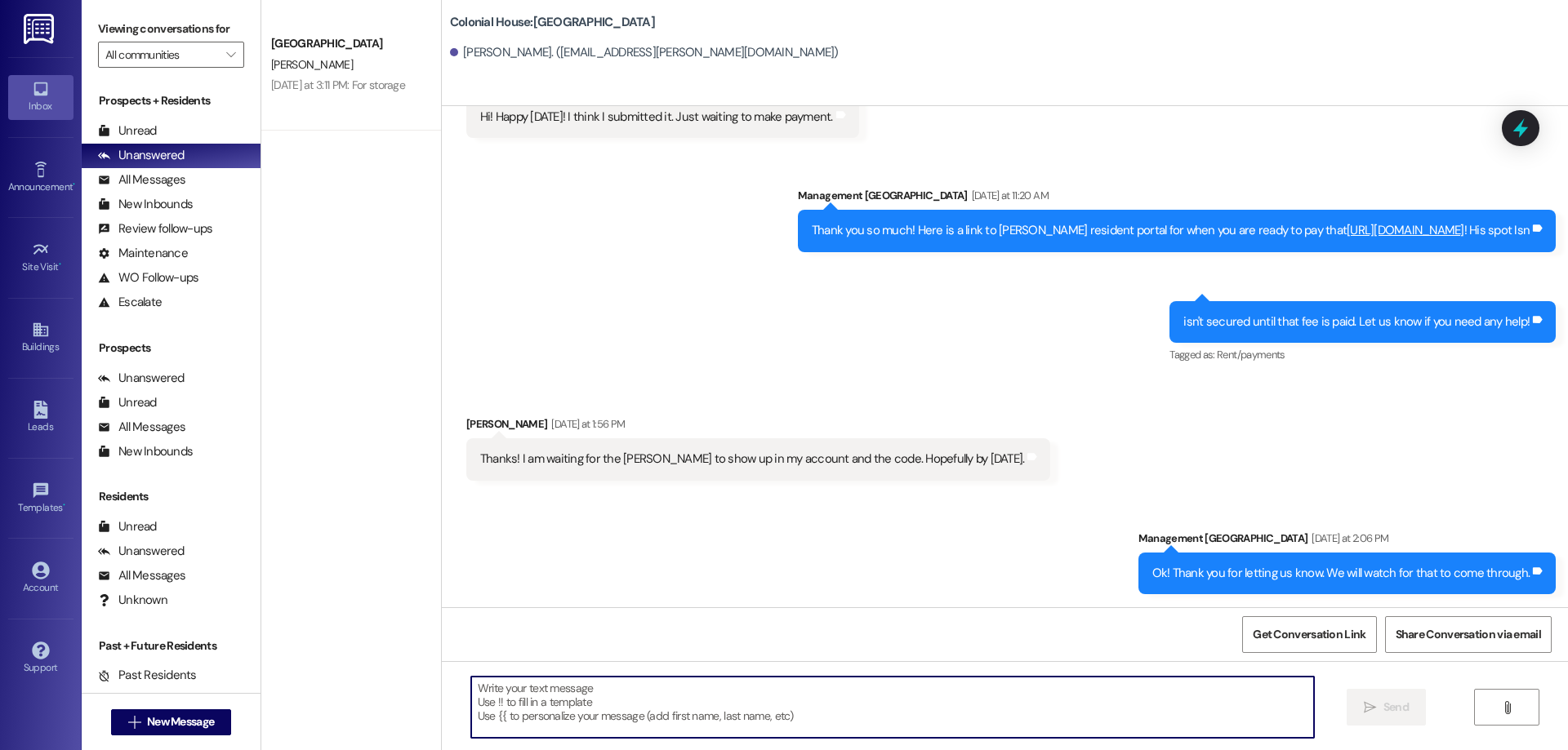
click at [773, 729] on textarea at bounding box center [892, 707] width 843 height 61
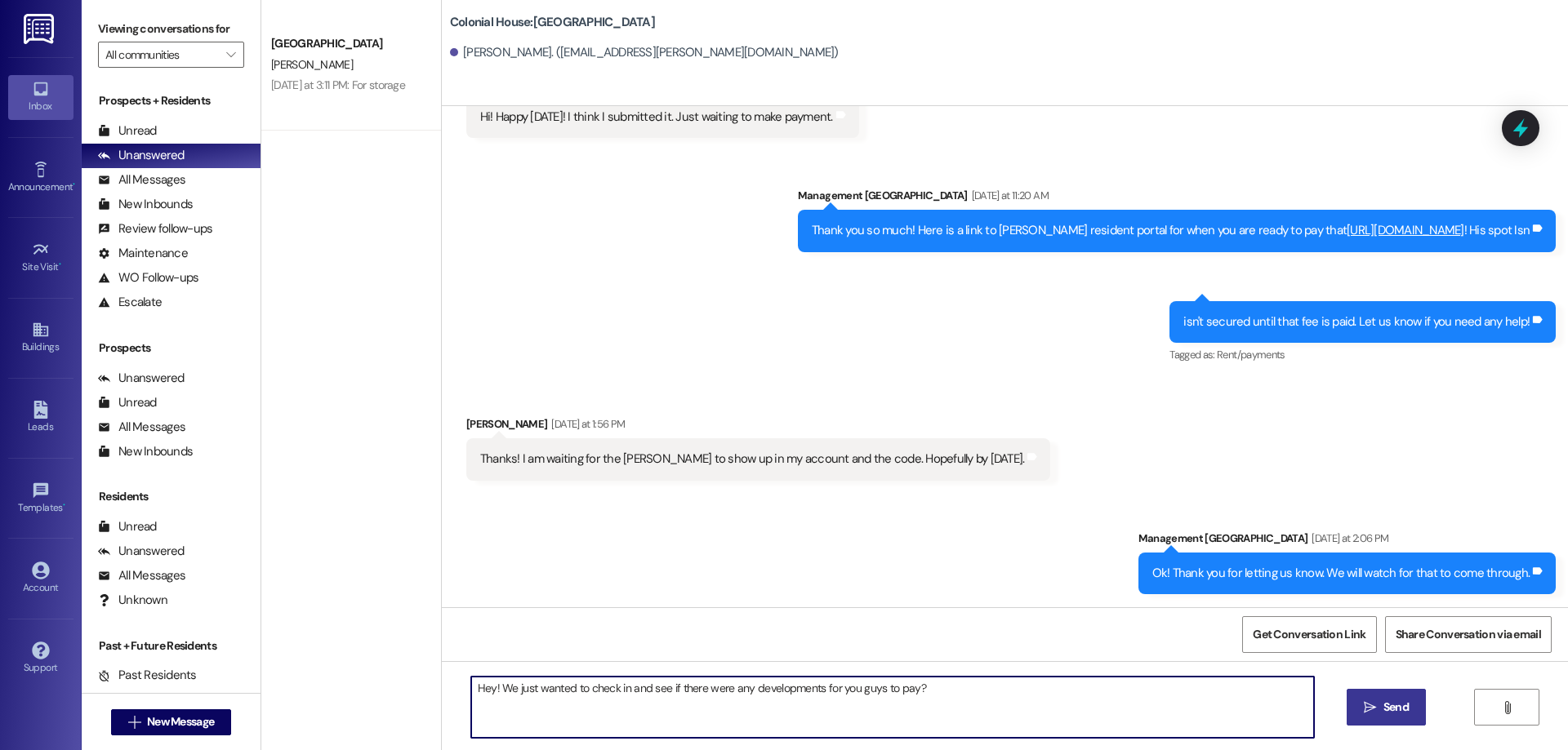
type textarea "Hey! We just wanted to check in and see if there were any developments for you …"
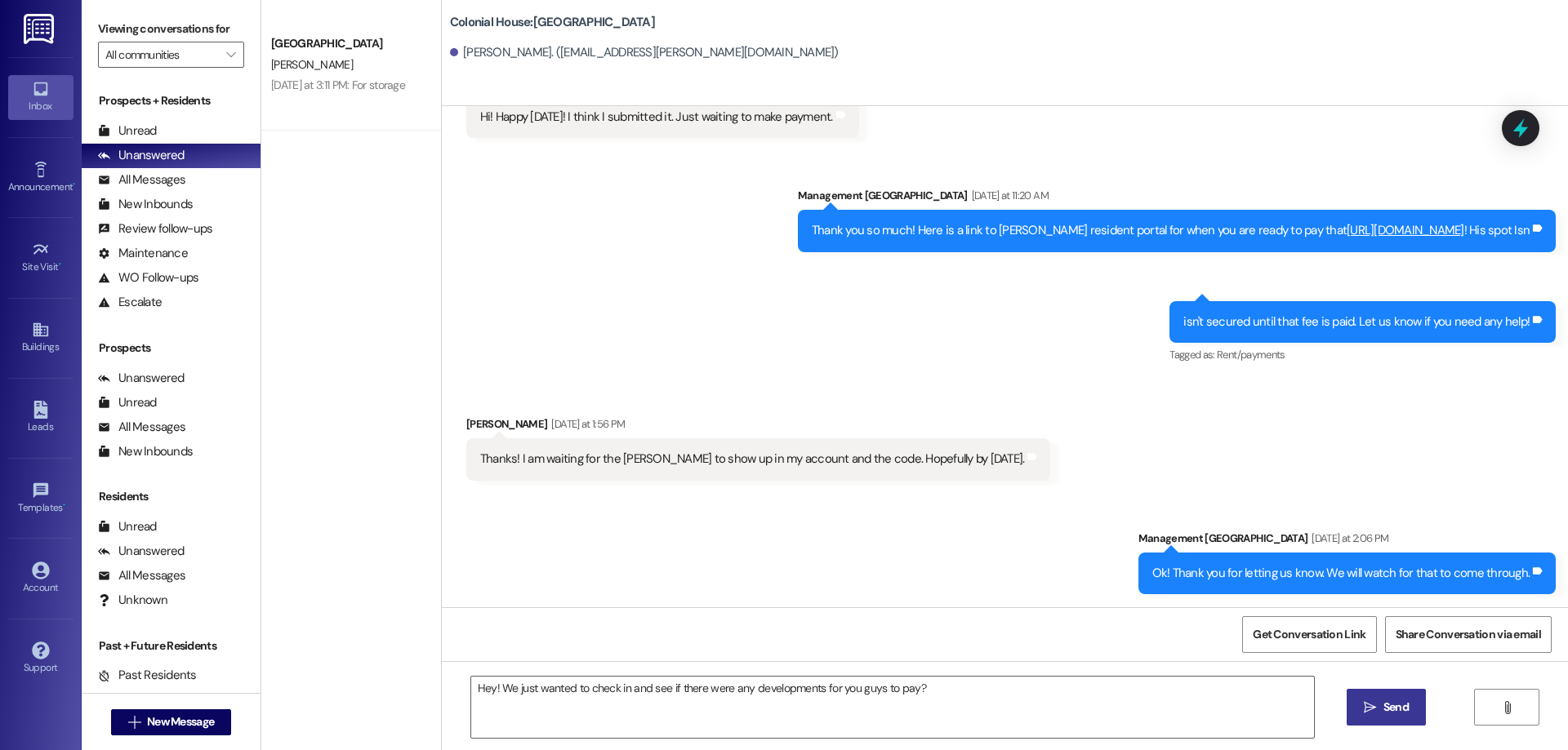
click at [1355, 707] on button " Send" at bounding box center [1385, 707] width 79 height 37
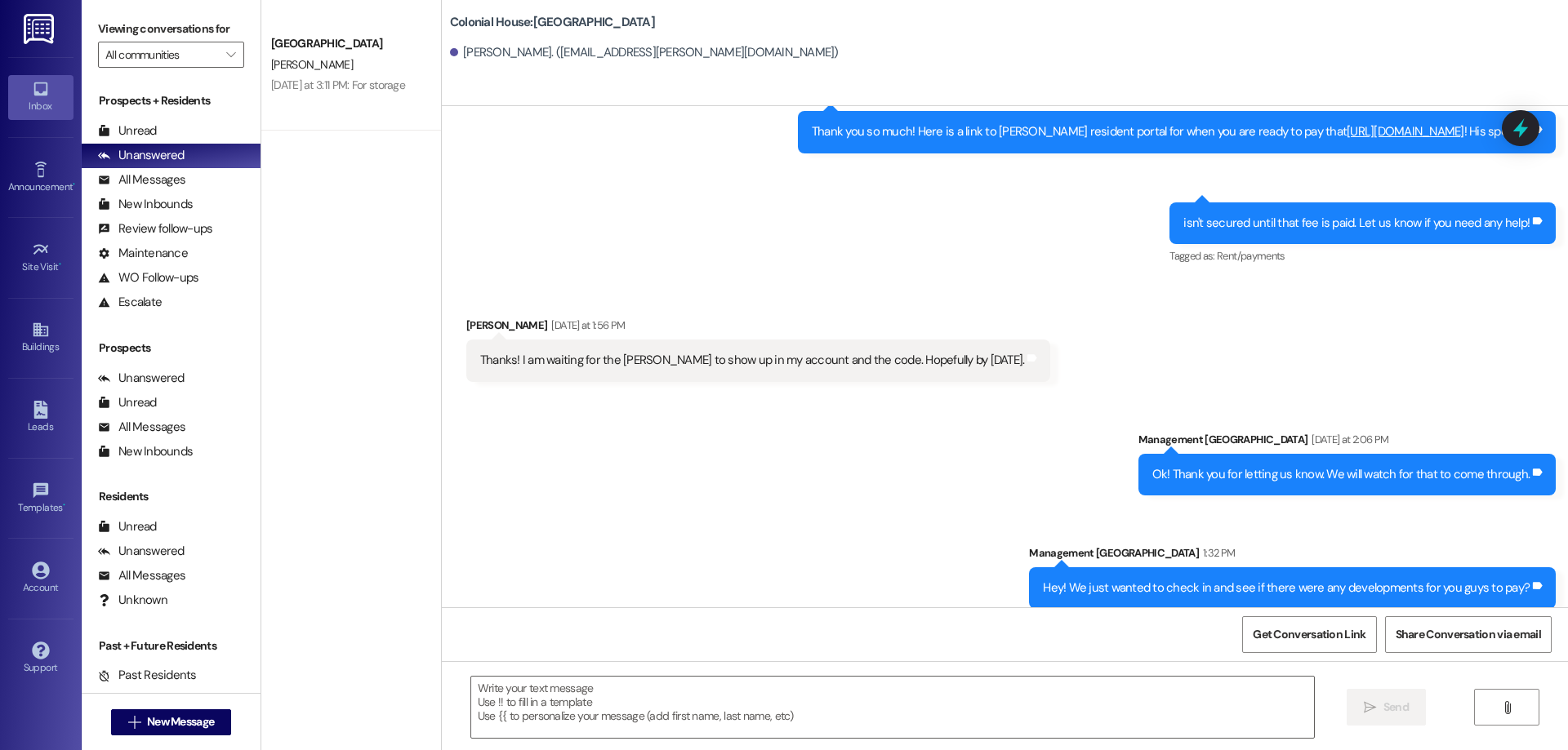
scroll to position [2293, 0]
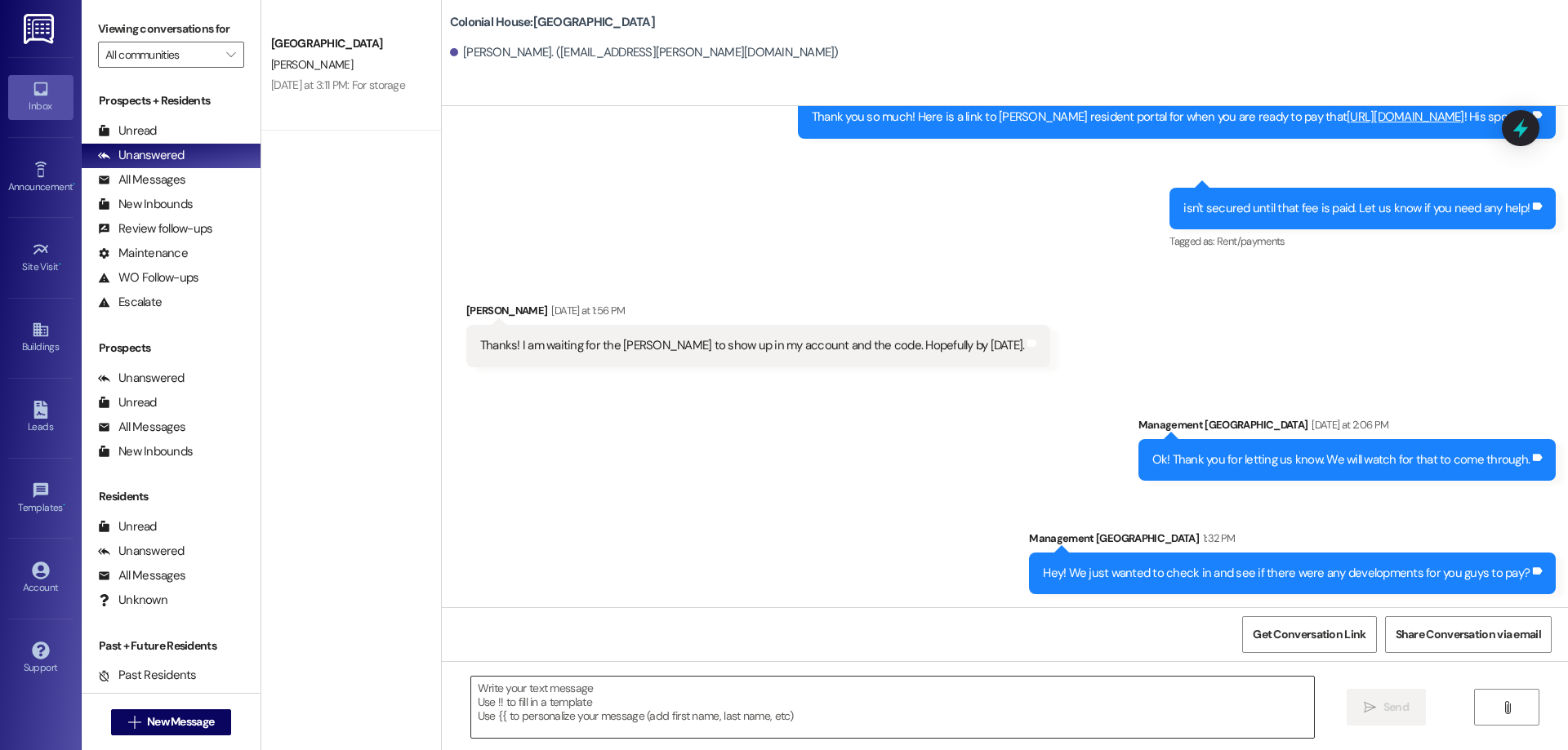
click at [600, 696] on textarea at bounding box center [892, 707] width 843 height 61
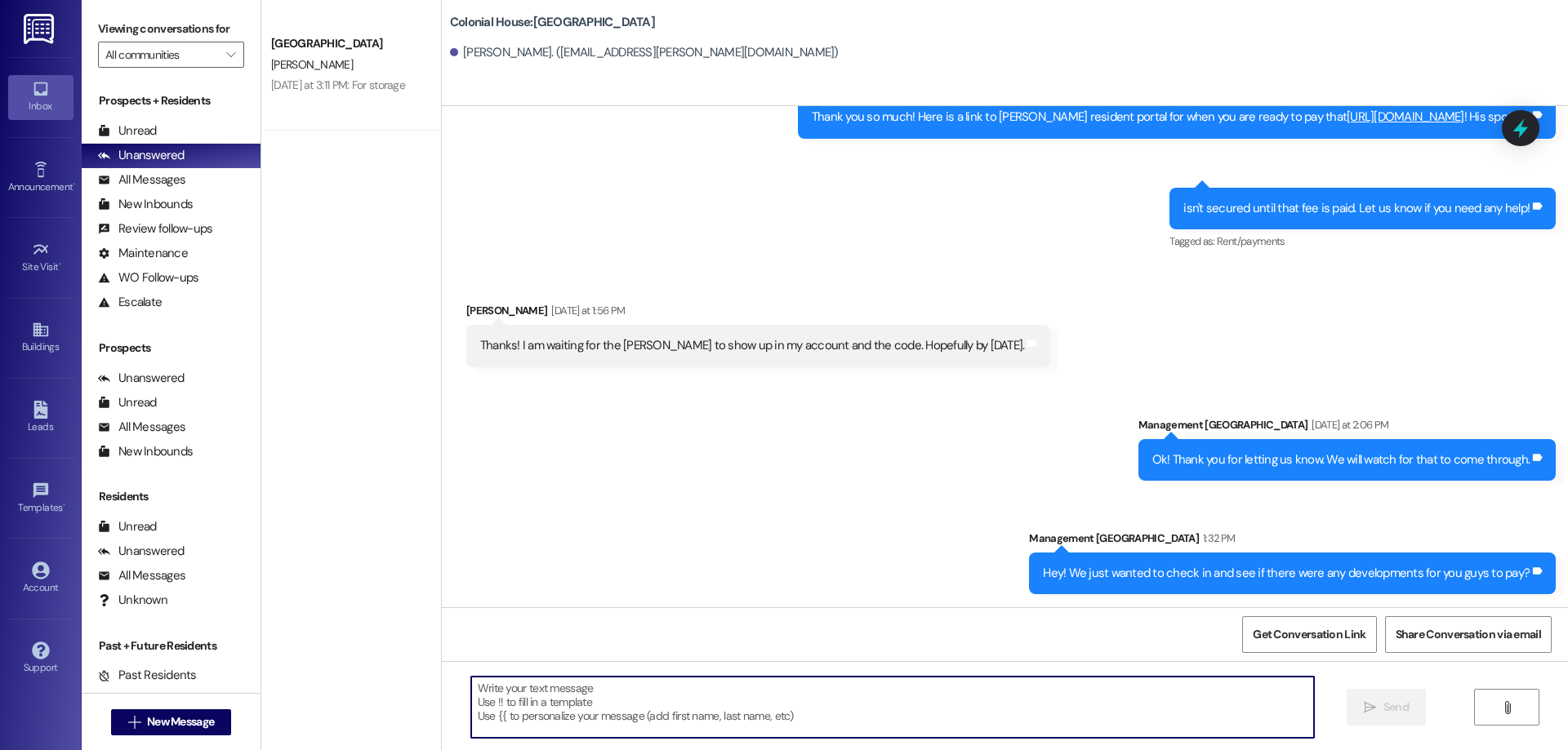
paste textarea "Hey [Name], Thanks for wrapping up your lease — you're almost there! 🎉 The fina…"
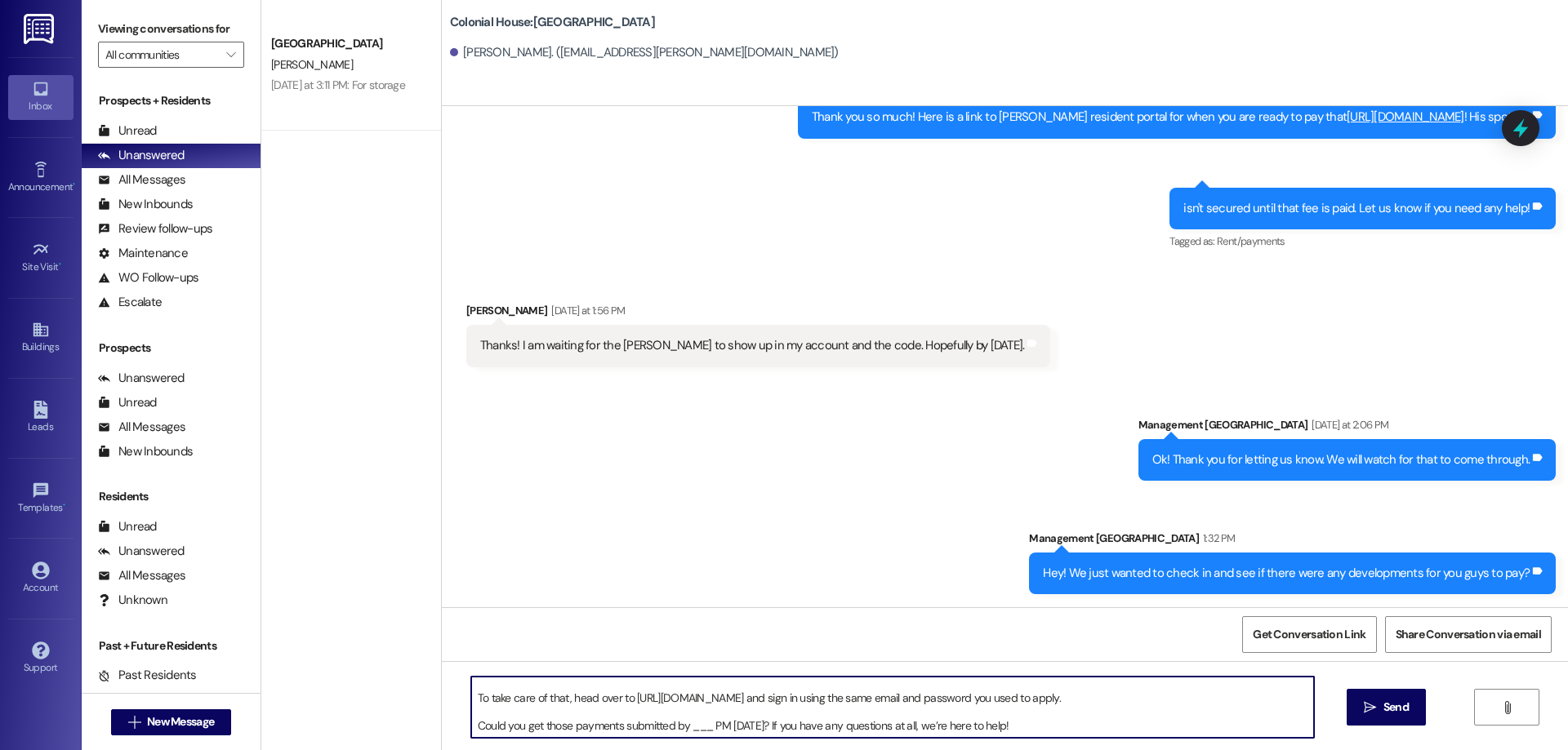
scroll to position [46, 0]
click at [687, 730] on textarea "Hey [Name], Thanks for wrapping up your lease — you're almost there! 🎉 The fina…" at bounding box center [892, 707] width 843 height 61
click at [497, 717] on textarea "Hey [Name], Thanks for wrapping up your lease — you're almost there! 🎉 The fina…" at bounding box center [892, 707] width 843 height 61
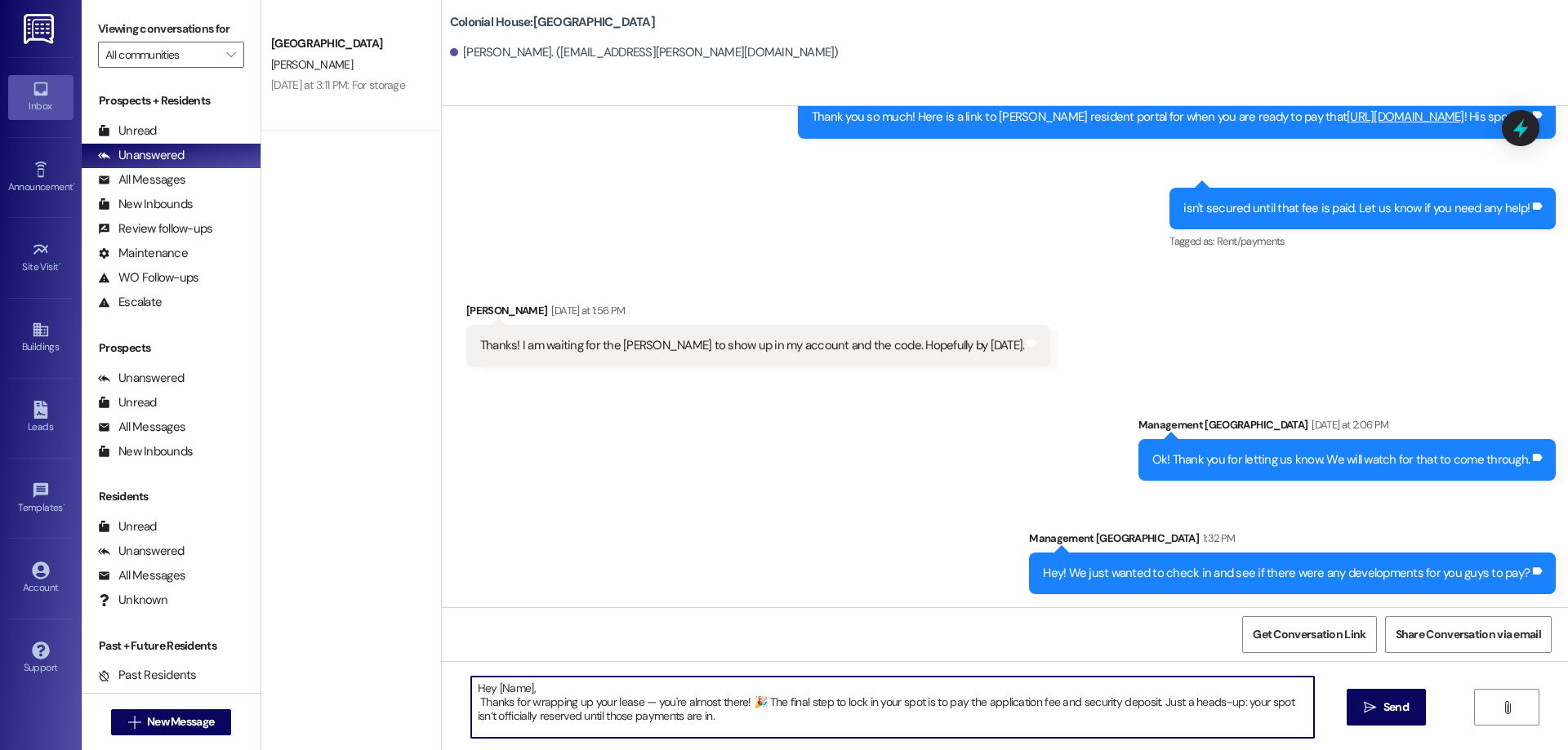
drag, startPoint x: 520, startPoint y: 691, endPoint x: 487, endPoint y: 689, distance: 33.1
click at [487, 689] on textarea "Hey [Name], Thanks for wrapping up your lease — you're almost there! 🎉 The fina…" at bounding box center [892, 707] width 843 height 61
click at [486, 691] on textarea "Hey arter, Thanks for wrapping up your lease — you're almost there! 🎉 The final…" at bounding box center [892, 707] width 843 height 61
click at [729, 715] on textarea "Hey Carter, Thanks for wrapping up your lease — you're almost there! 🎉 The fina…" at bounding box center [892, 707] width 843 height 61
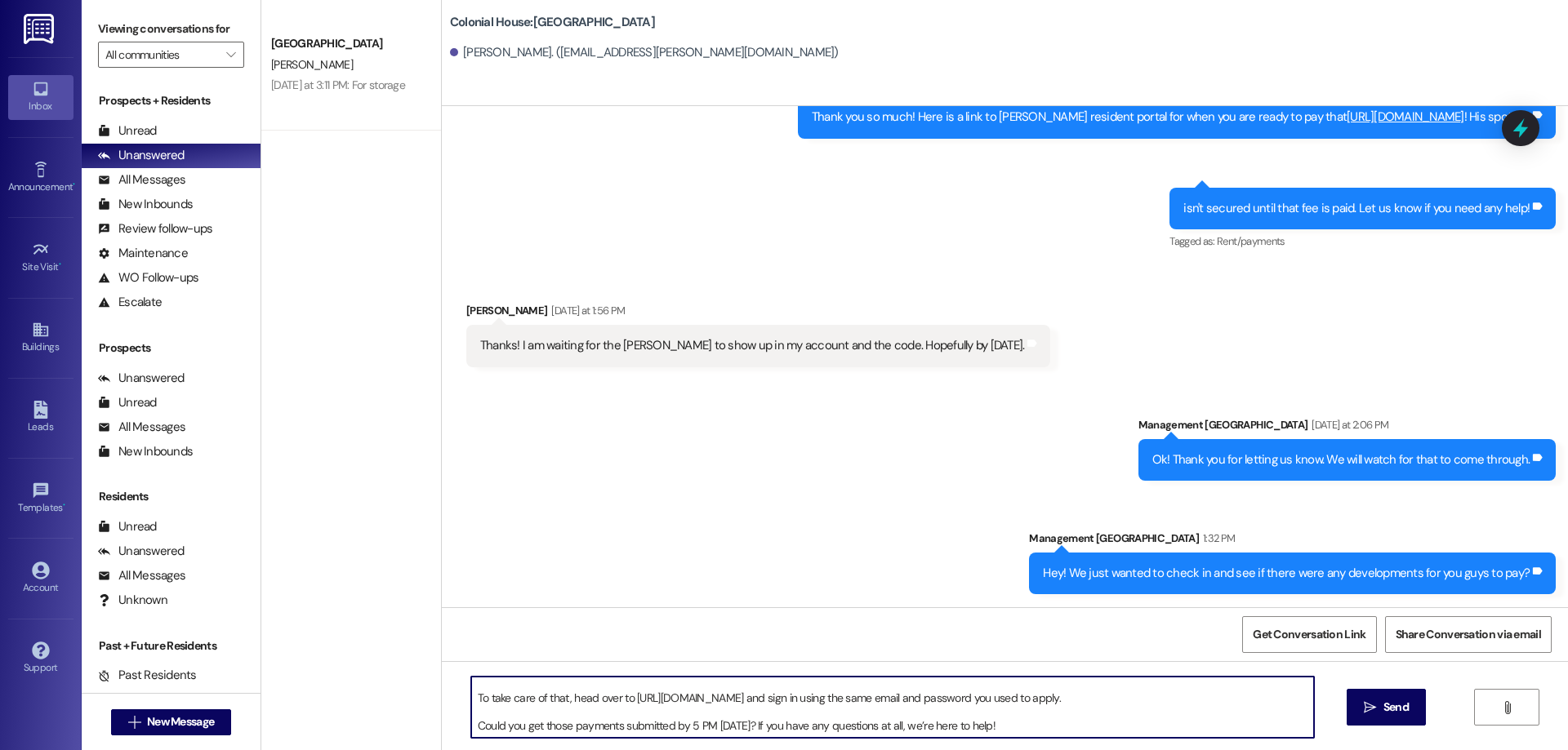
click at [471, 700] on textarea "Hey Carter, Thanks for wrapping up your lease — you're almost there! 🎉 The fina…" at bounding box center [892, 707] width 843 height 61
click at [471, 729] on textarea "Hey Carter, Thanks for wrapping up your lease — you're almost there! 🎉 The fina…" at bounding box center [892, 707] width 843 height 61
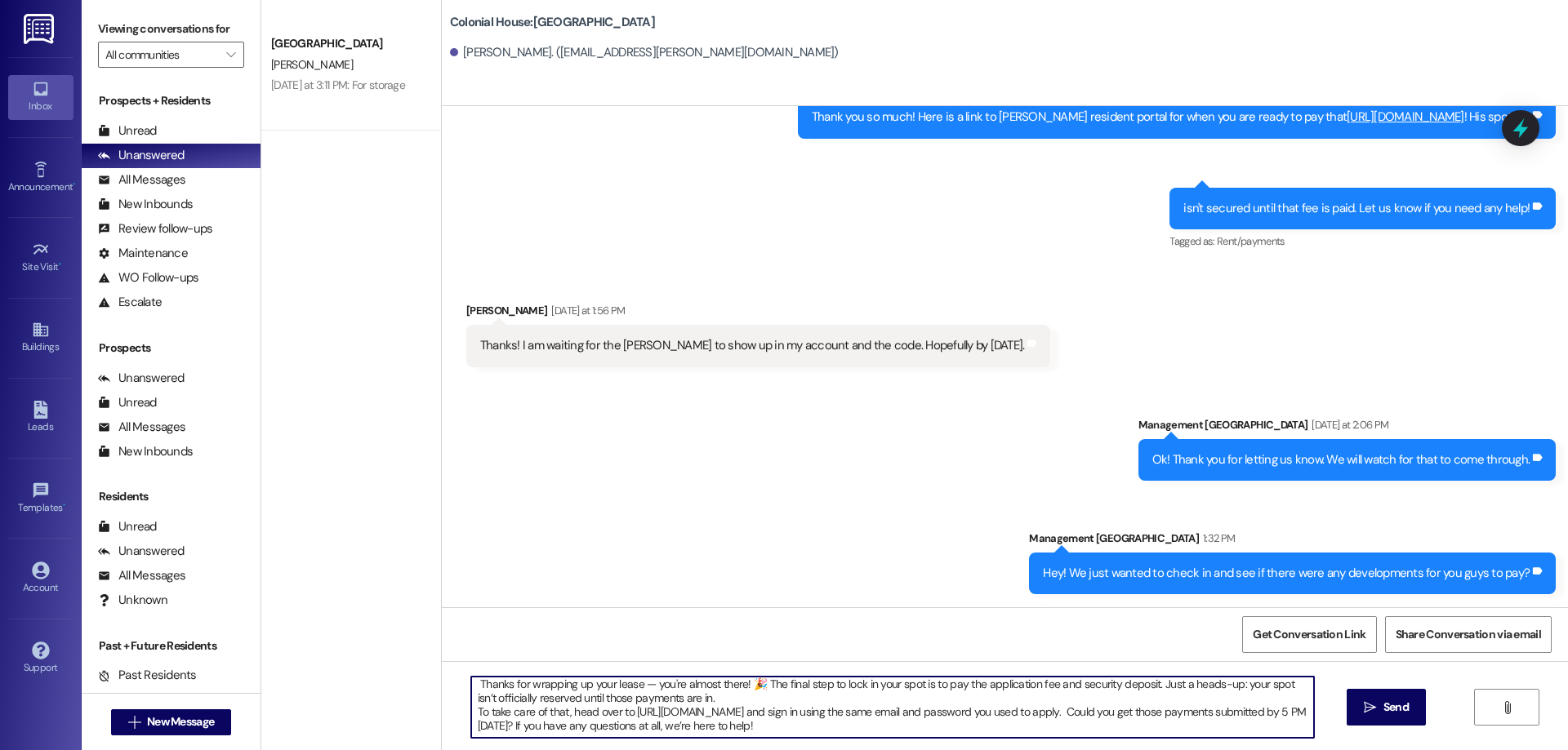
scroll to position [0, 0]
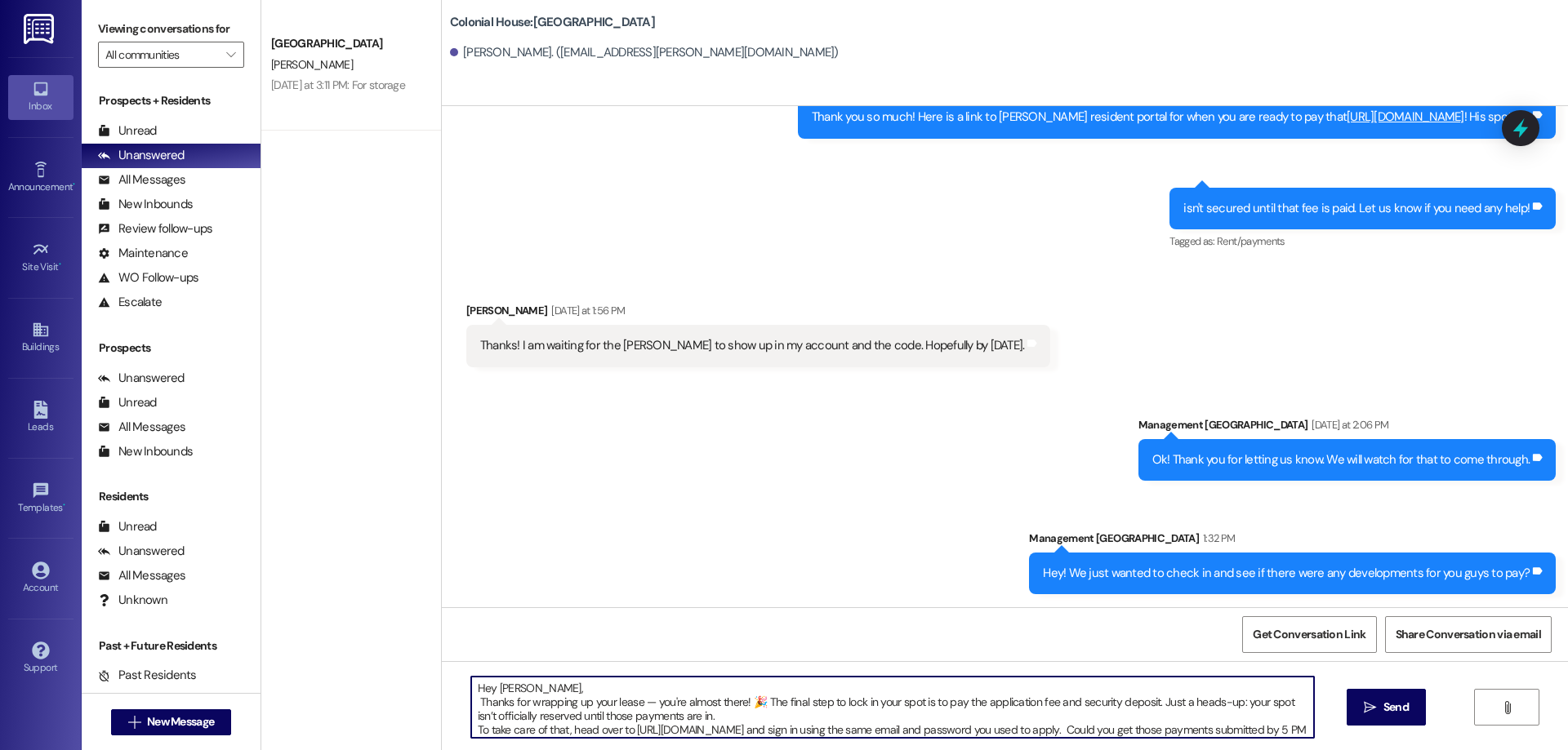
drag, startPoint x: 911, startPoint y: 730, endPoint x: 430, endPoint y: 645, distance: 488.5
click at [442, 645] on div "Sent via SMS Management Colonial House Aug 18, 2025 at 2:37 PM Hey Keith! This …" at bounding box center [1005, 481] width 1126 height 750
type textarea "Hey Carter, Thanks for wrapping up your lease — you're almost there! 🎉 The fina…"
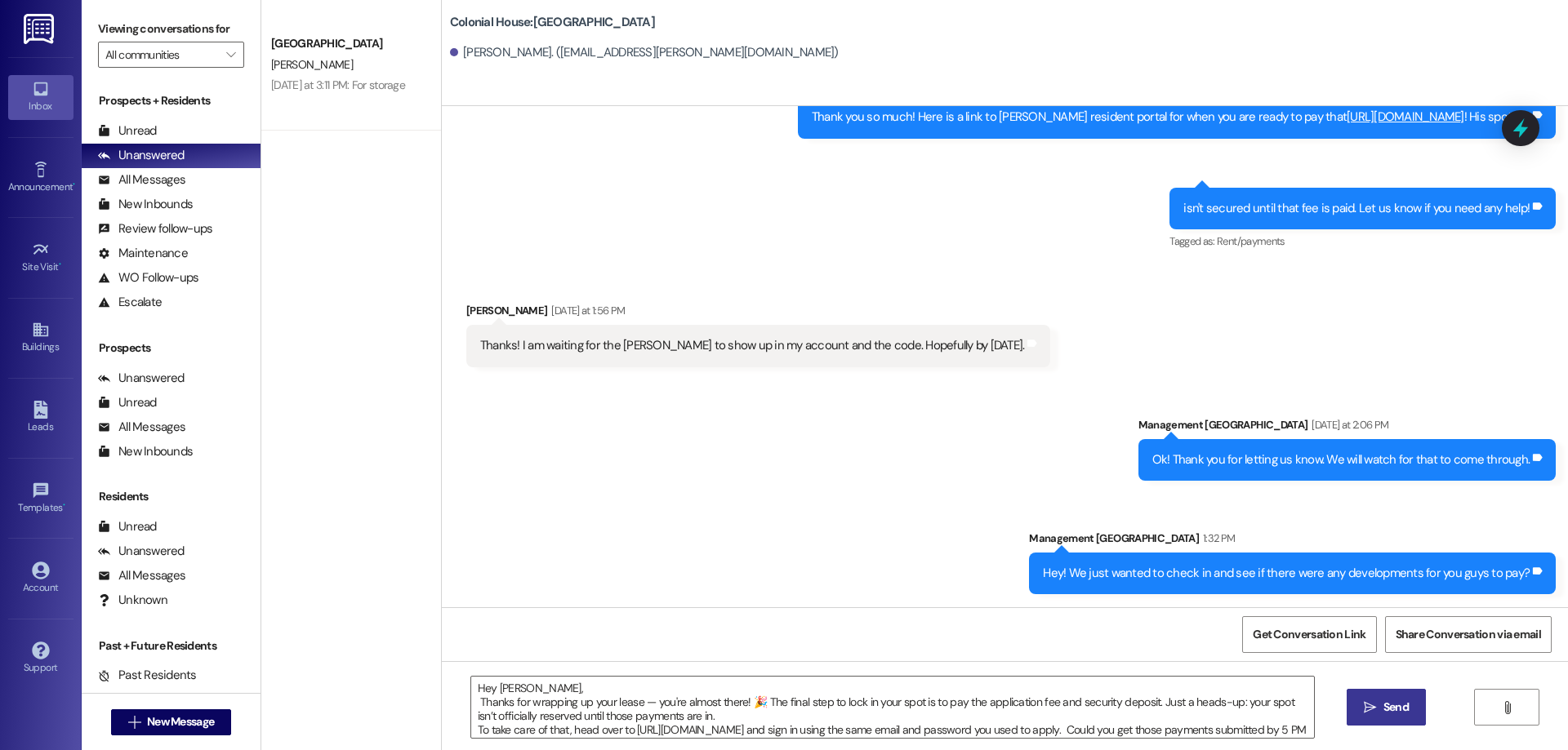
click at [1407, 713] on span "Send" at bounding box center [1395, 707] width 31 height 17
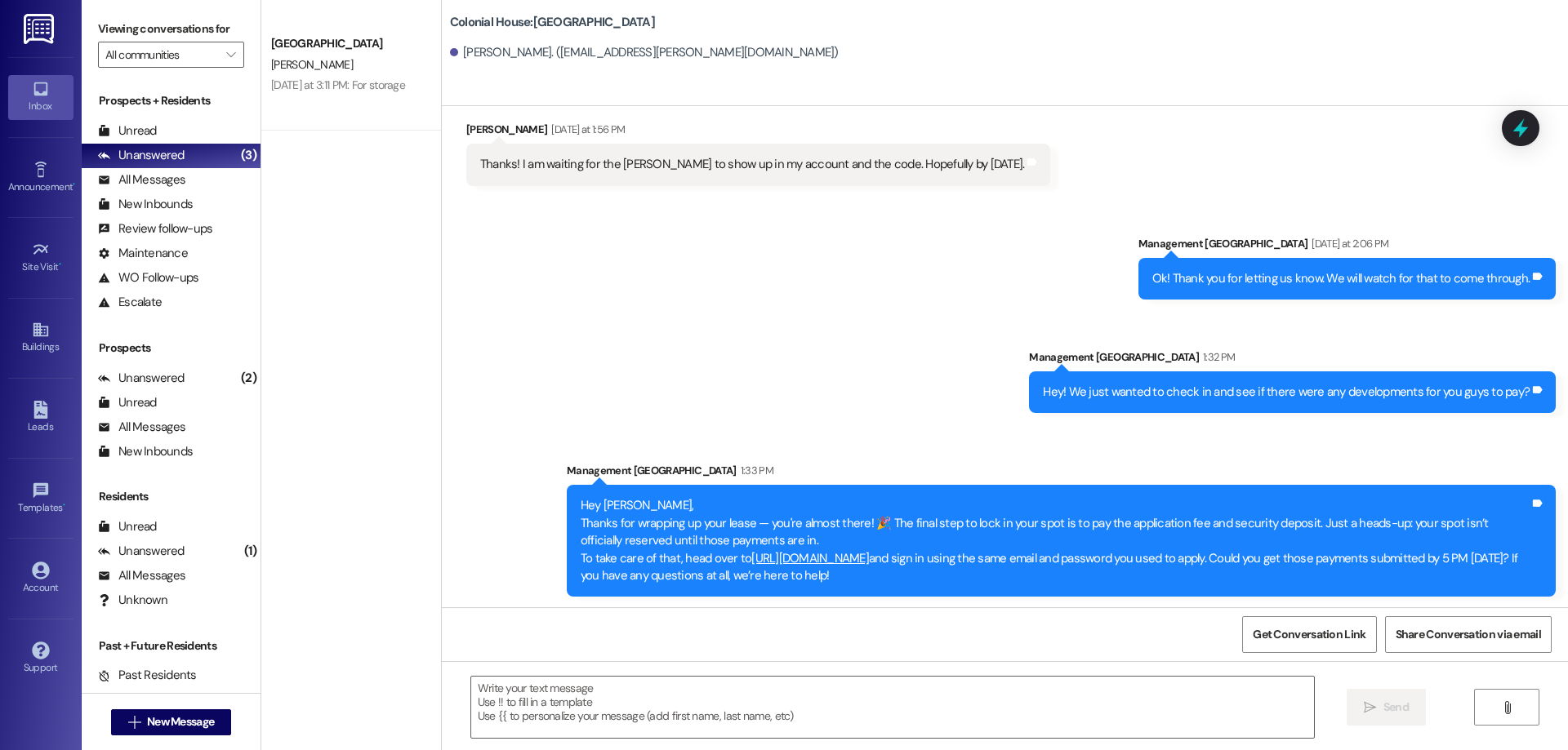
scroll to position [2476, 0]
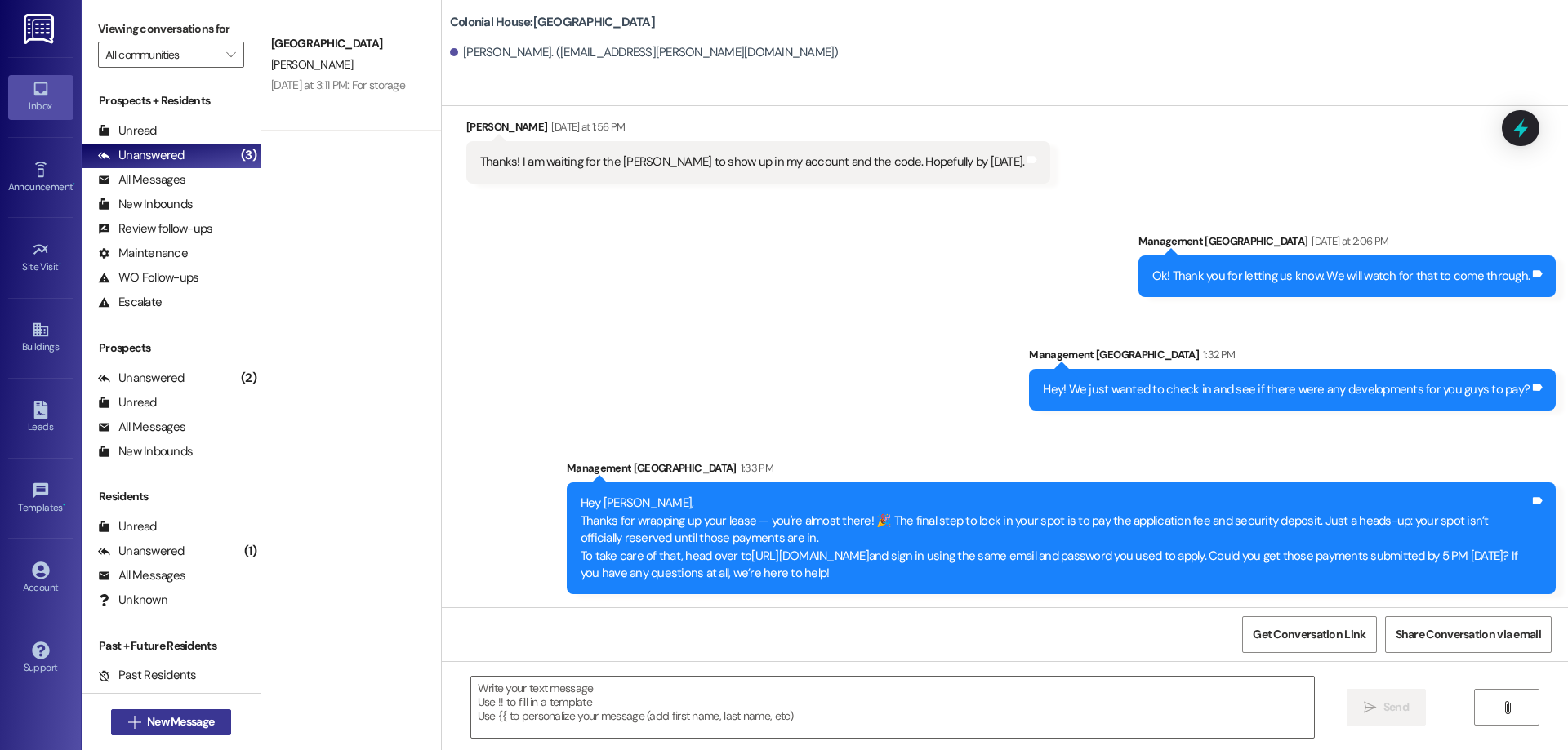
click at [213, 717] on button " New Message" at bounding box center [172, 722] width 121 height 26
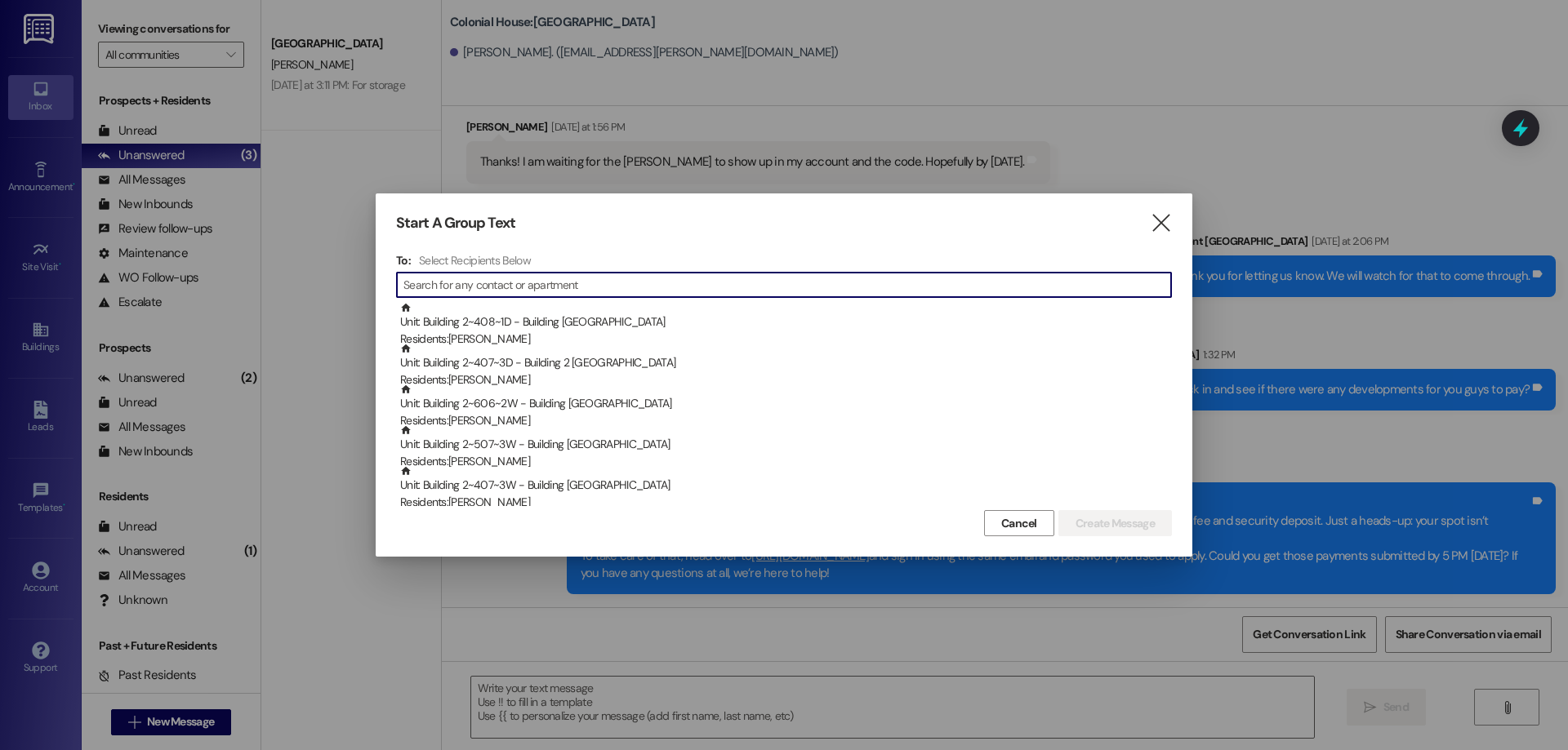
click at [437, 290] on input at bounding box center [787, 285] width 768 height 23
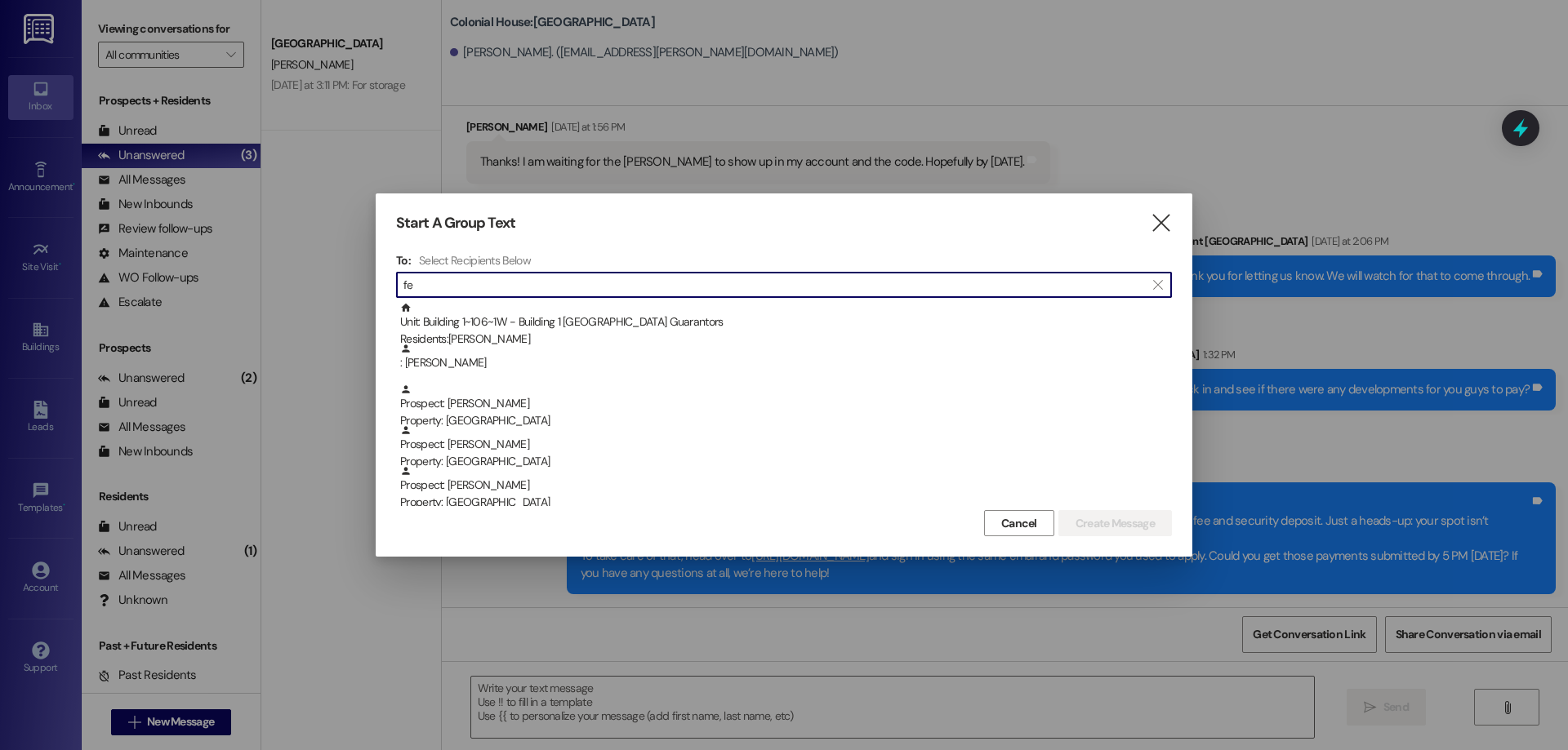
type input "f"
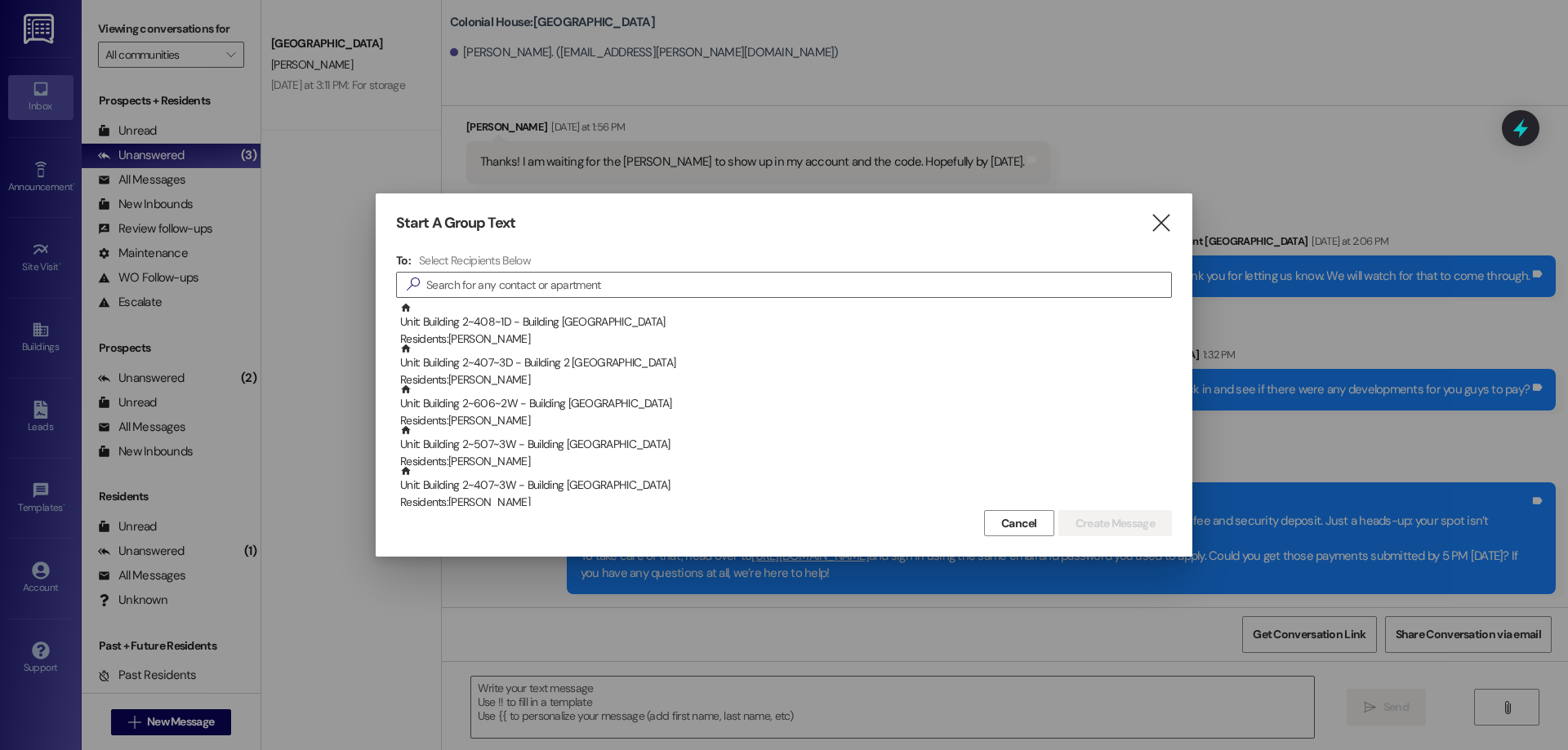
click at [1160, 241] on div "Start A Group Text  To: Select Recipients Below  Unit: Building 2~408~1D - Bu…" at bounding box center [784, 375] width 816 height 363
click at [1172, 215] on div "Start A Group Text  To: Select Recipients Below  Unit: Building 2~408~1D - Bu…" at bounding box center [784, 375] width 816 height 363
click at [1168, 217] on icon "" at bounding box center [1161, 224] width 22 height 17
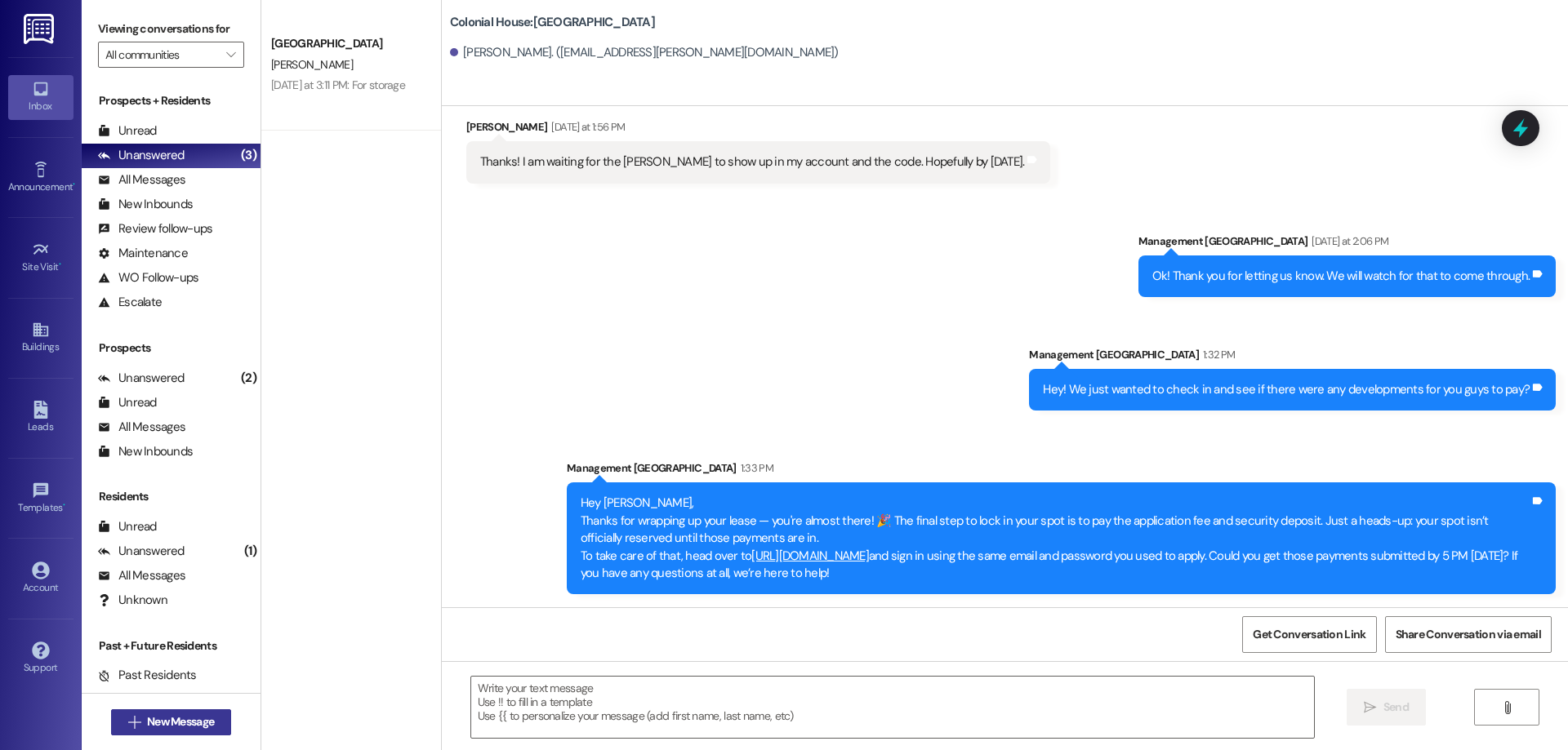
click at [209, 720] on span "New Message" at bounding box center [180, 722] width 73 height 17
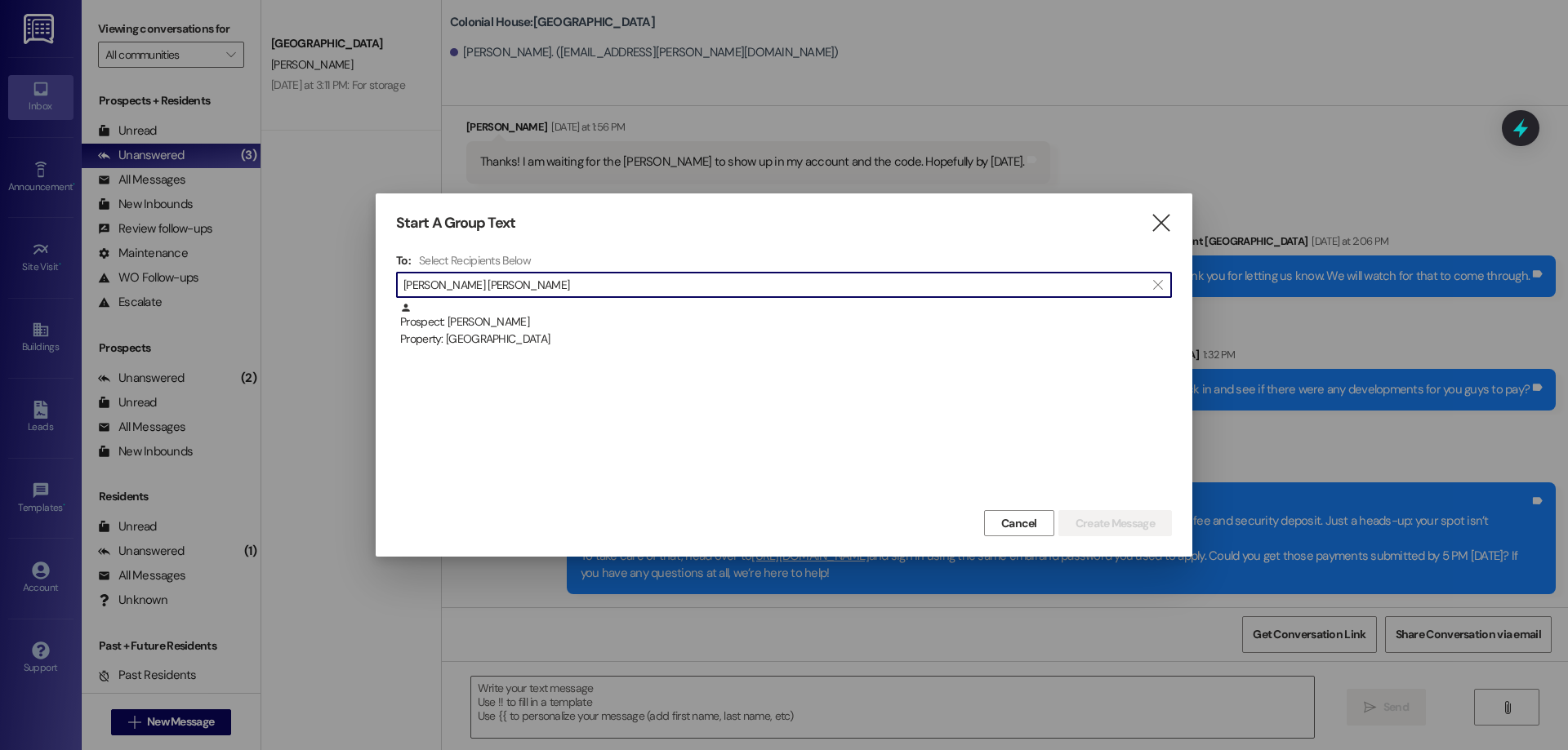
type input "emily jen"
click at [898, 293] on input "emily jen" at bounding box center [774, 285] width 741 height 23
click at [1171, 224] on icon "" at bounding box center [1161, 224] width 22 height 17
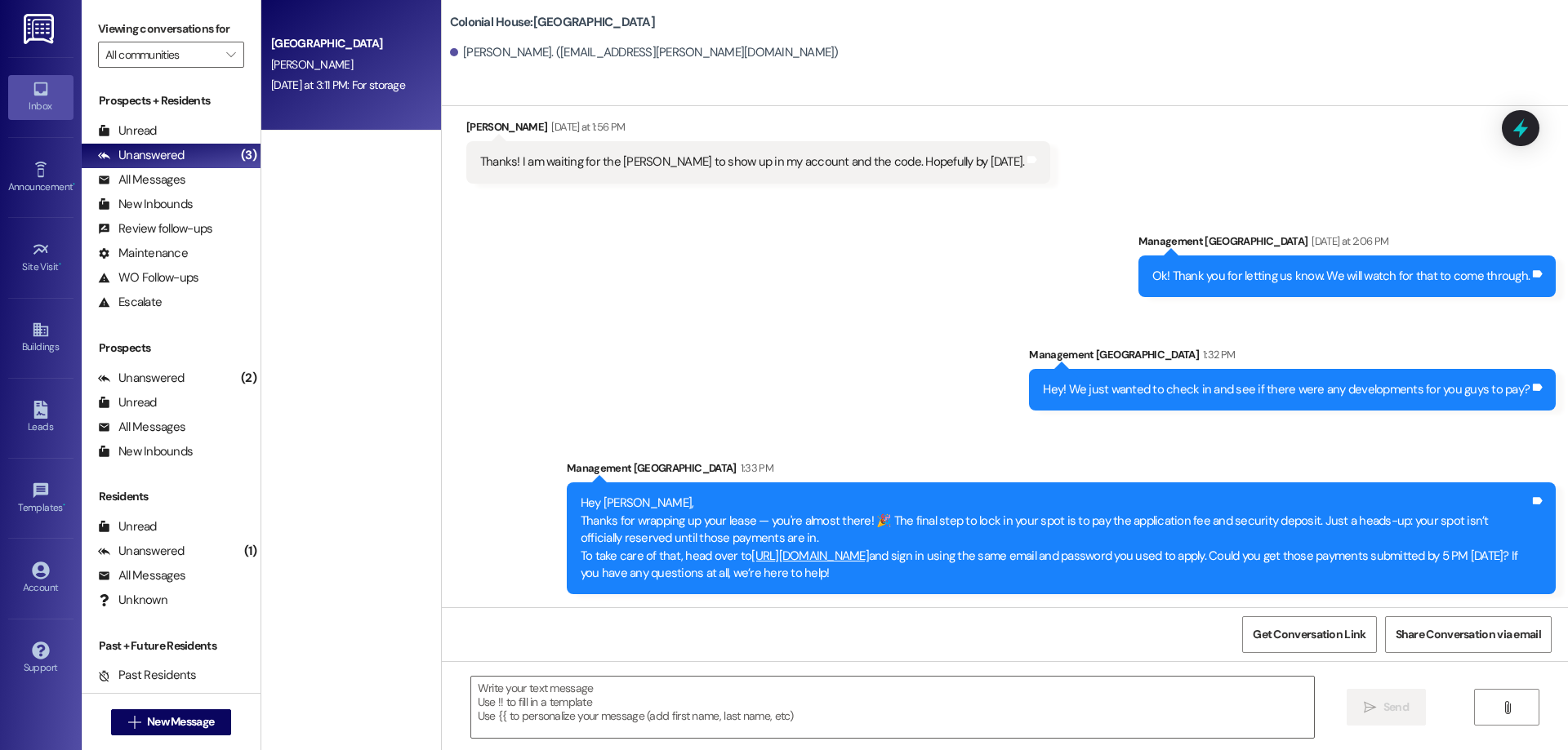
click at [366, 92] on div "Yesterday at 3:11 PM: For storage Yesterday at 3:11 PM: For storage" at bounding box center [338, 84] width 134 height 14
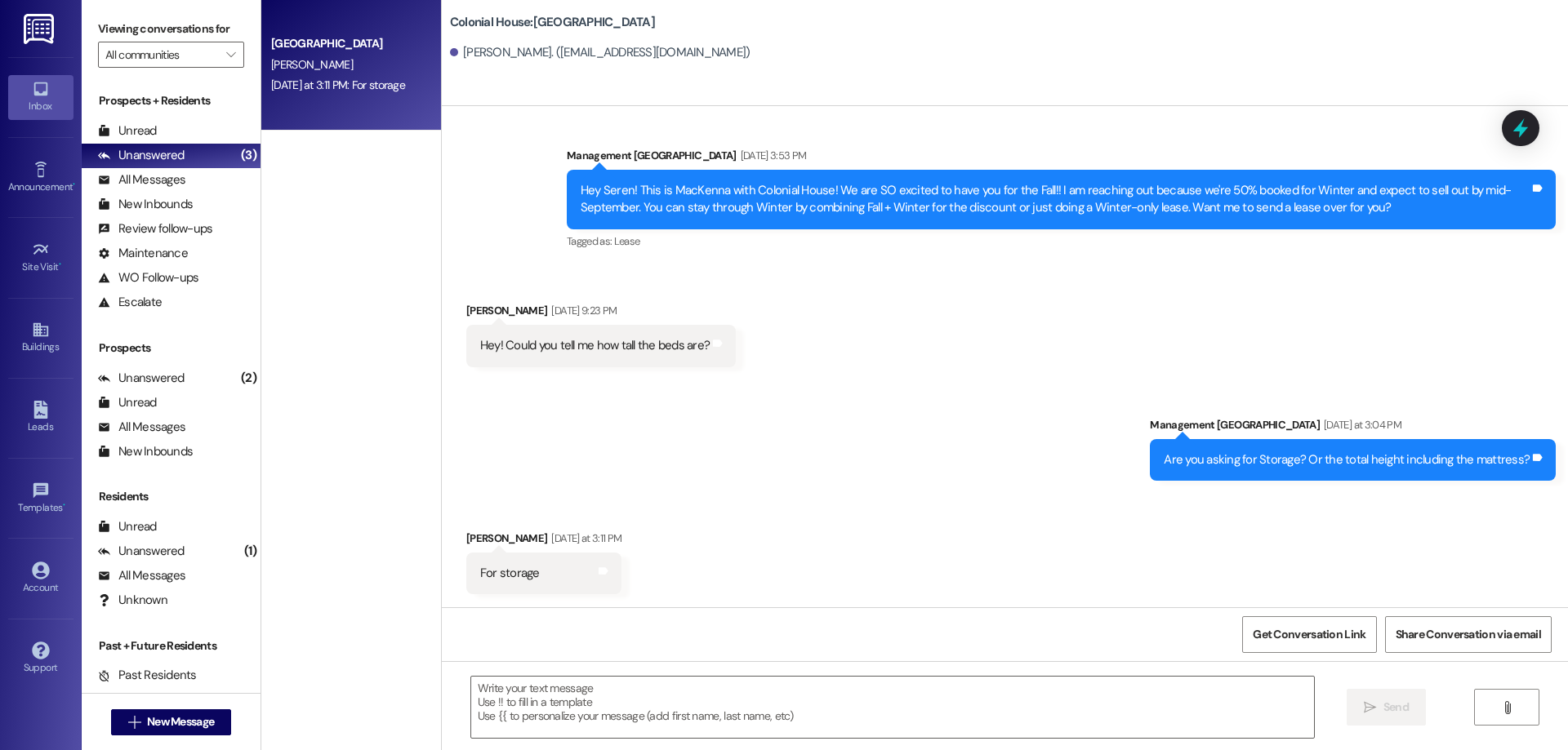
scroll to position [1414, 0]
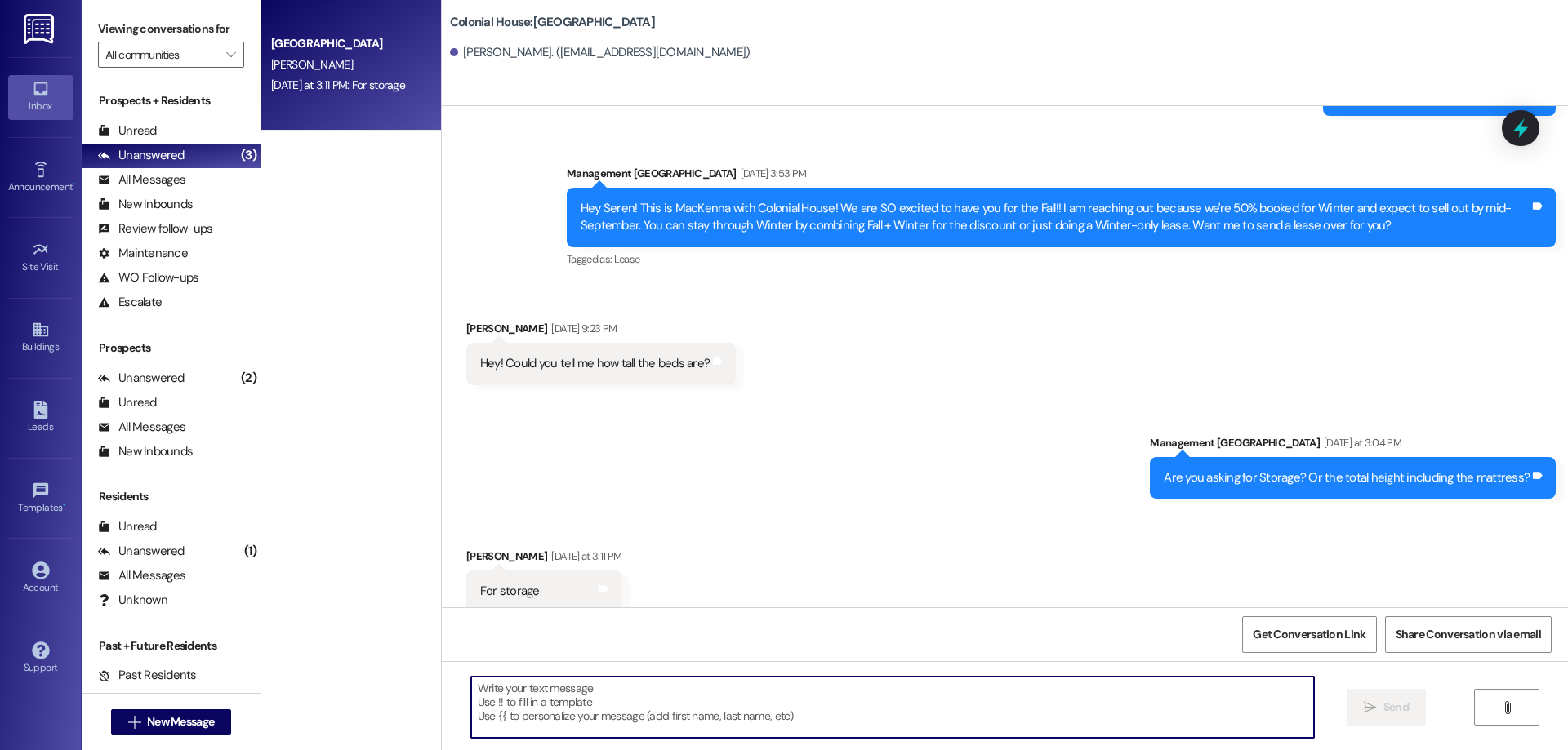
click at [793, 734] on textarea at bounding box center [892, 707] width 843 height 61
type textarea "t"
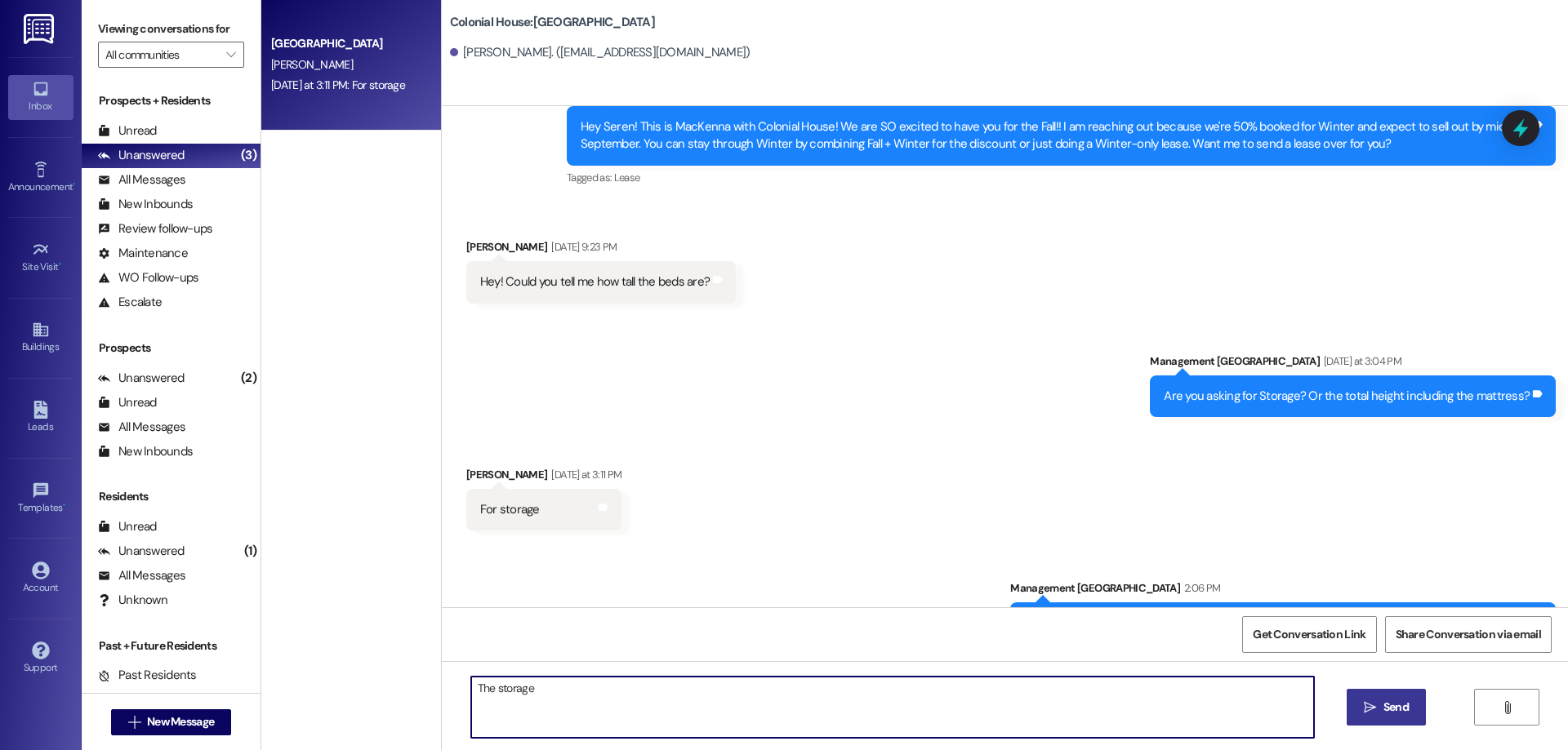
scroll to position [1529, 0]
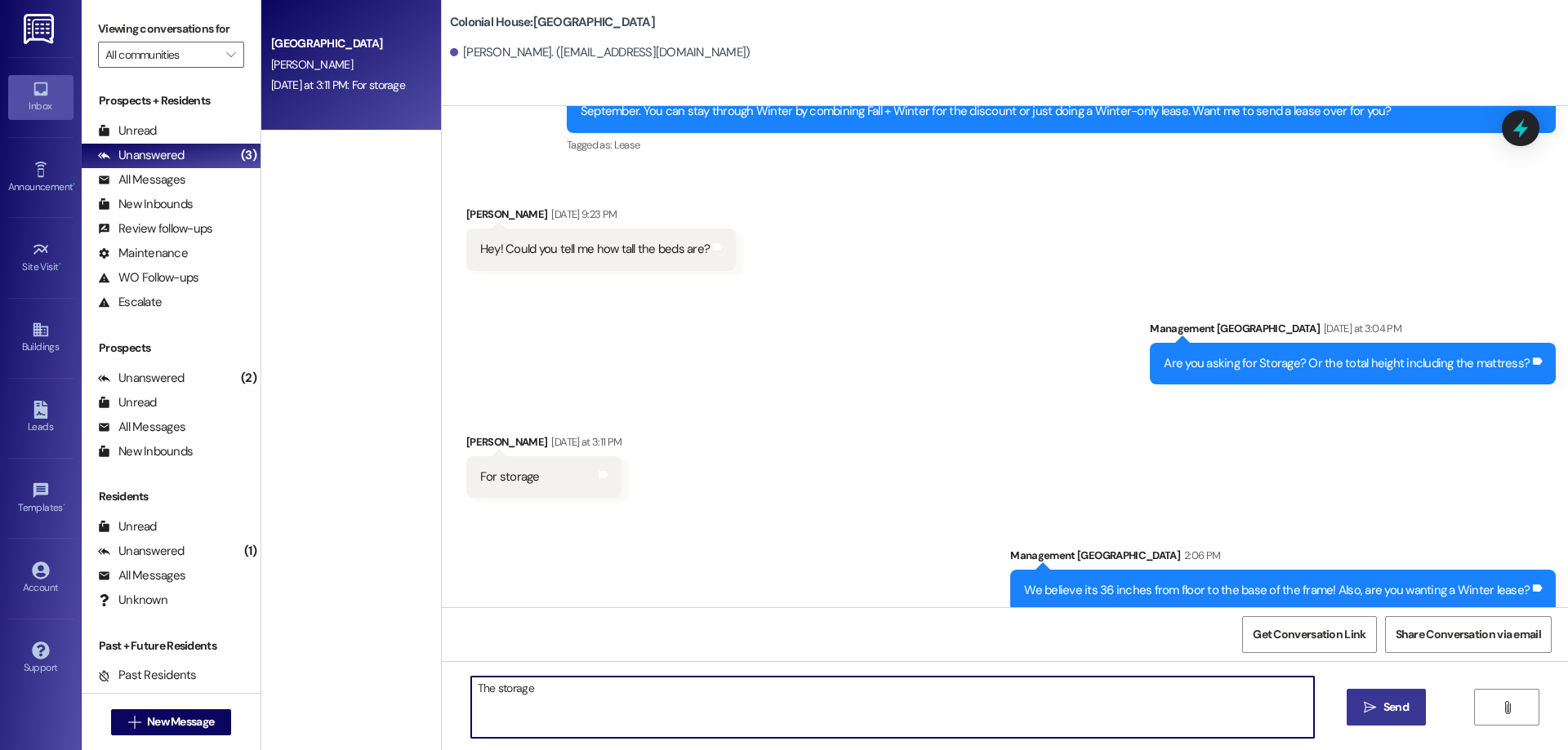
drag, startPoint x: 890, startPoint y: 736, endPoint x: 510, endPoint y: 751, distance: 380.3
click at [510, 750] on html "Inbox Go to Inbox Announcement • Send A Text Announcement Site Visit • Go to Si…" at bounding box center [784, 375] width 1568 height 750
type textarea "The stora"
